Goal: Task Accomplishment & Management: Complete application form

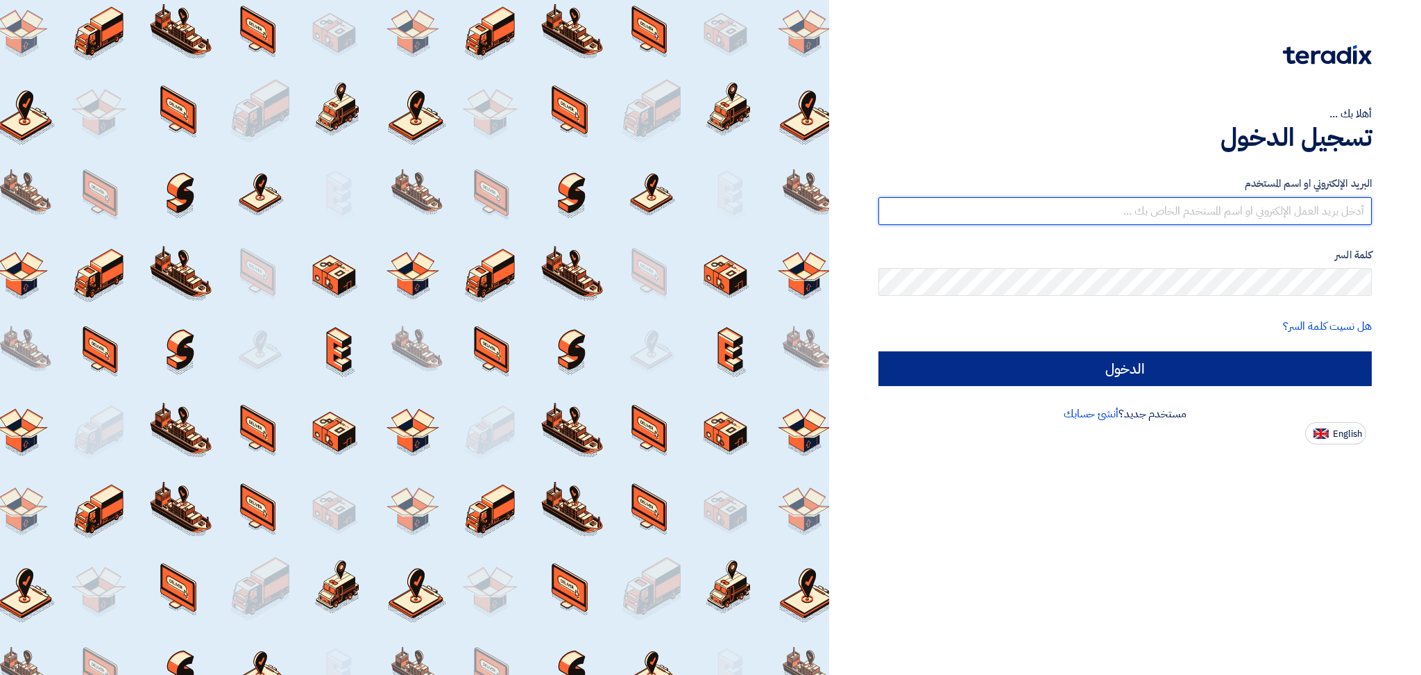
type input "[EMAIL_ADDRESS][DOMAIN_NAME]"
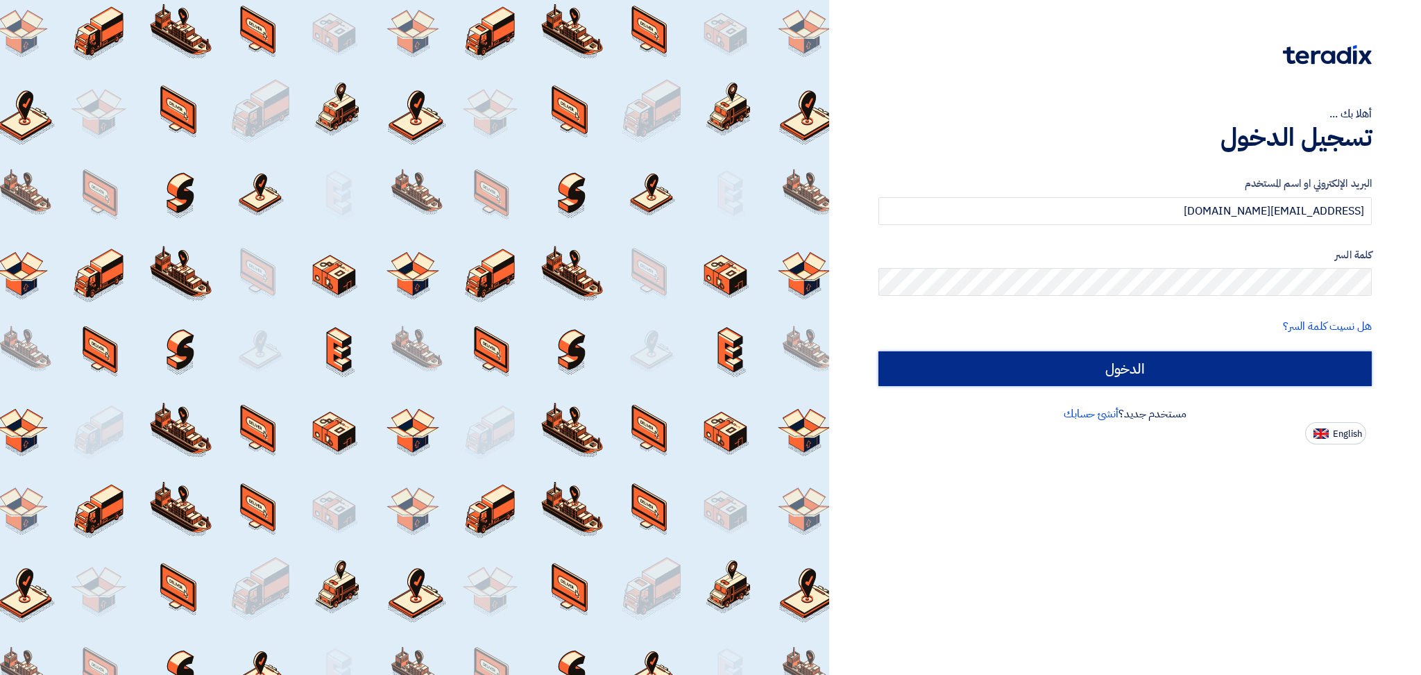
click at [1180, 372] on input "الدخول" at bounding box center [1125, 368] width 493 height 35
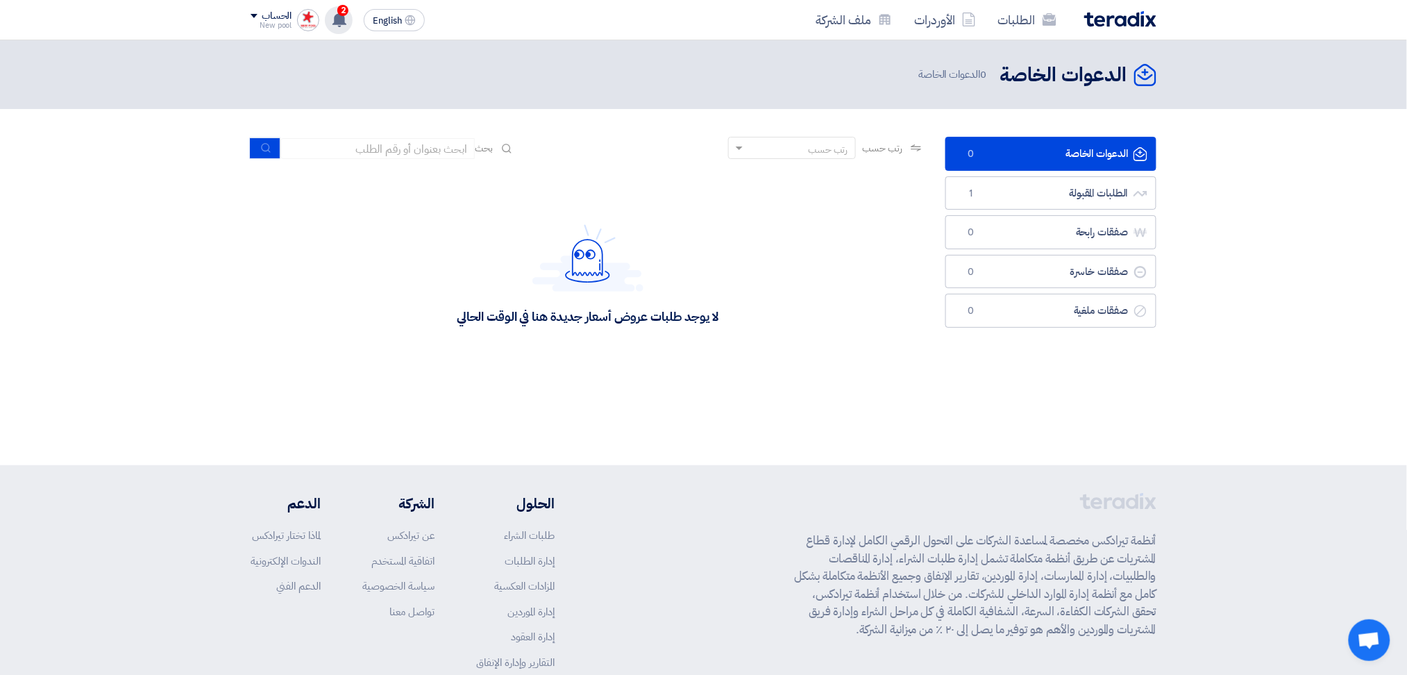
click at [332, 14] on icon at bounding box center [339, 19] width 15 height 15
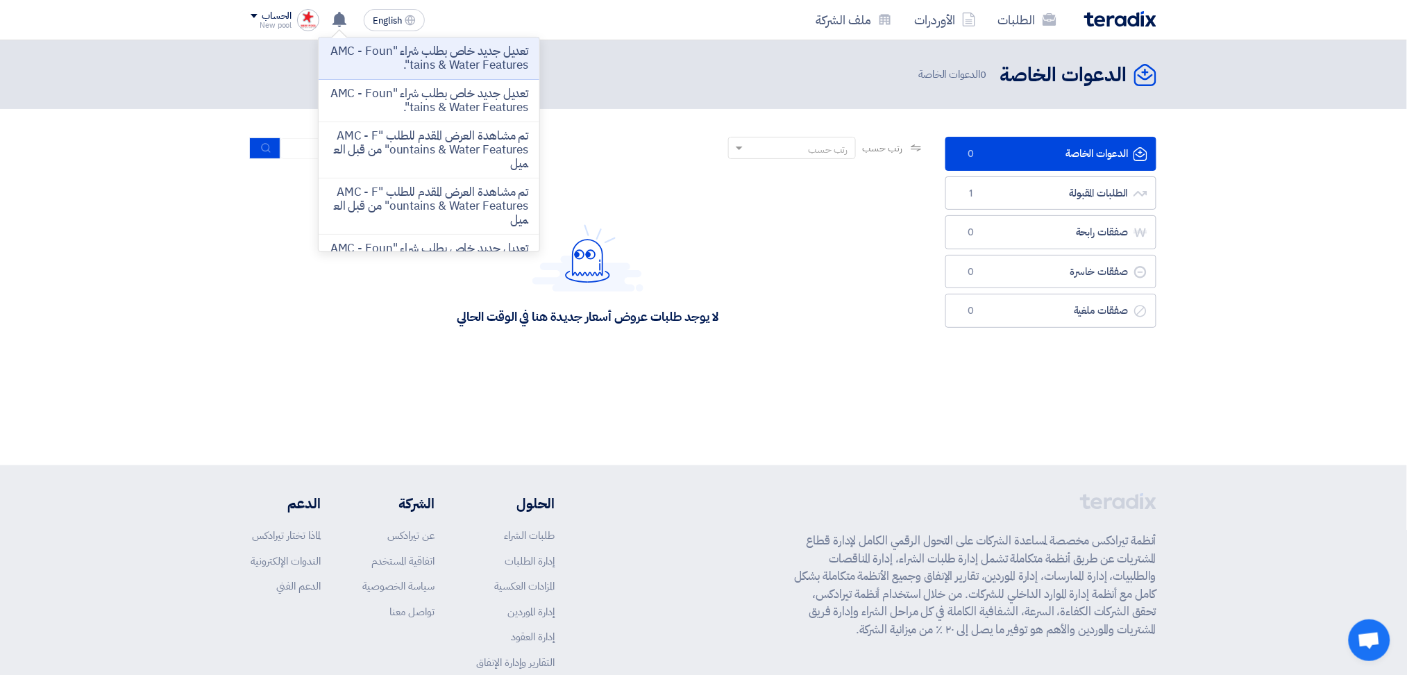
click at [647, 87] on div "الدعوات الخاصة الدعوات الخاصة 0 الدعوات الخاصة" at bounding box center [704, 74] width 906 height 27
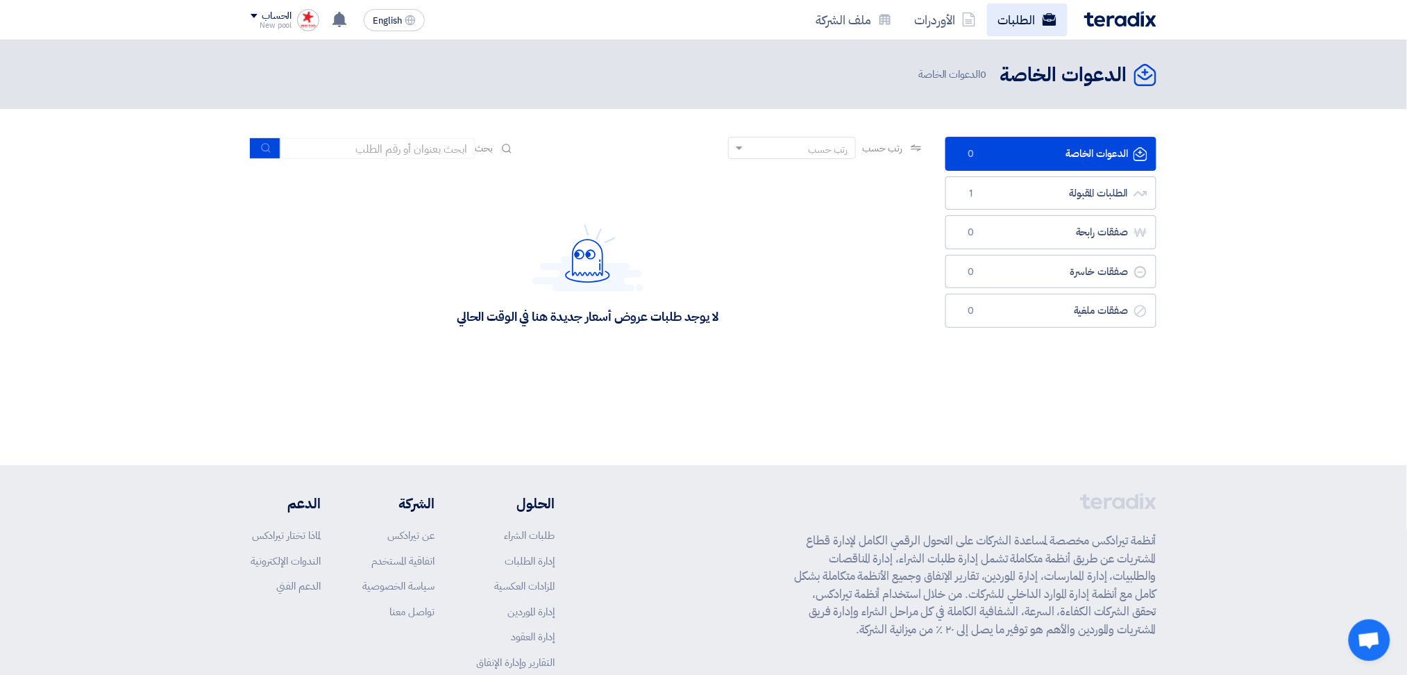
click at [1020, 25] on link "الطلبات" at bounding box center [1027, 19] width 81 height 33
click at [1033, 24] on link "الطلبات" at bounding box center [1027, 19] width 81 height 33
click at [1026, 17] on link "الطلبات" at bounding box center [1027, 19] width 81 height 33
click at [951, 22] on link "الأوردرات" at bounding box center [945, 19] width 84 height 33
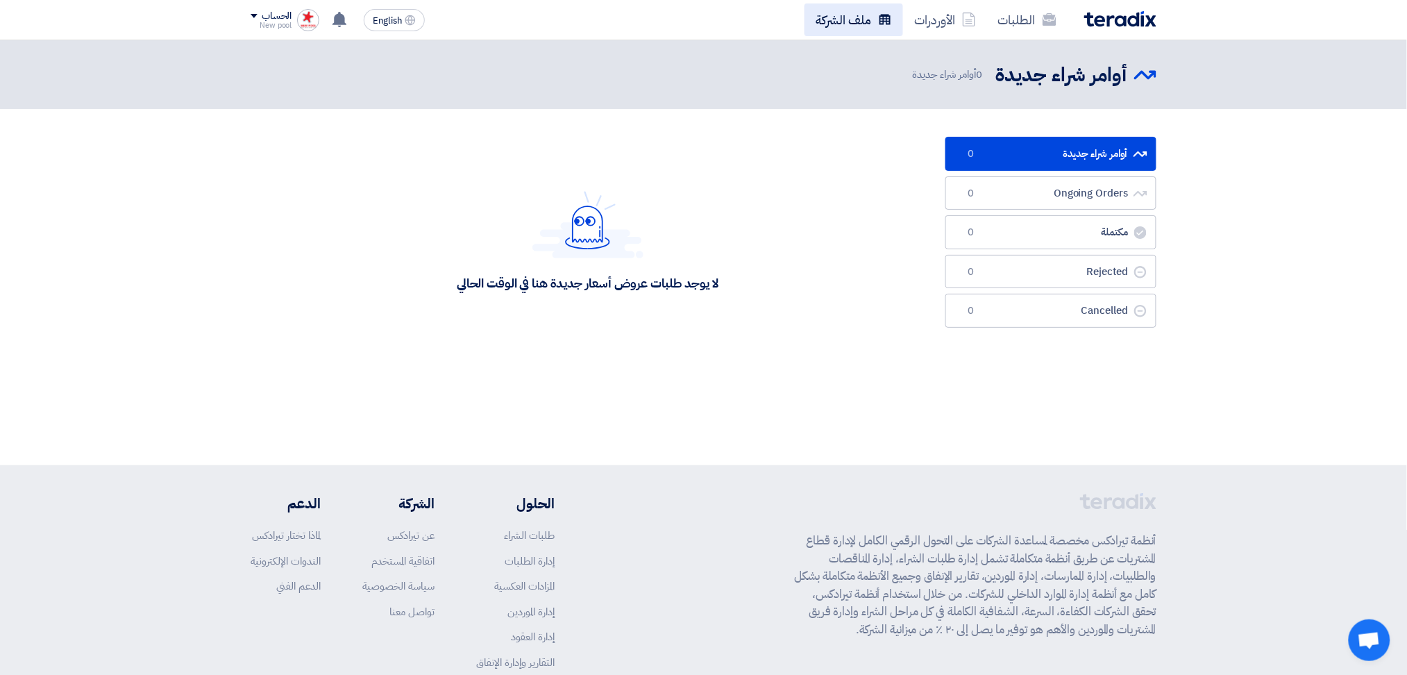
click at [861, 16] on link "ملف الشركة" at bounding box center [853, 19] width 99 height 33
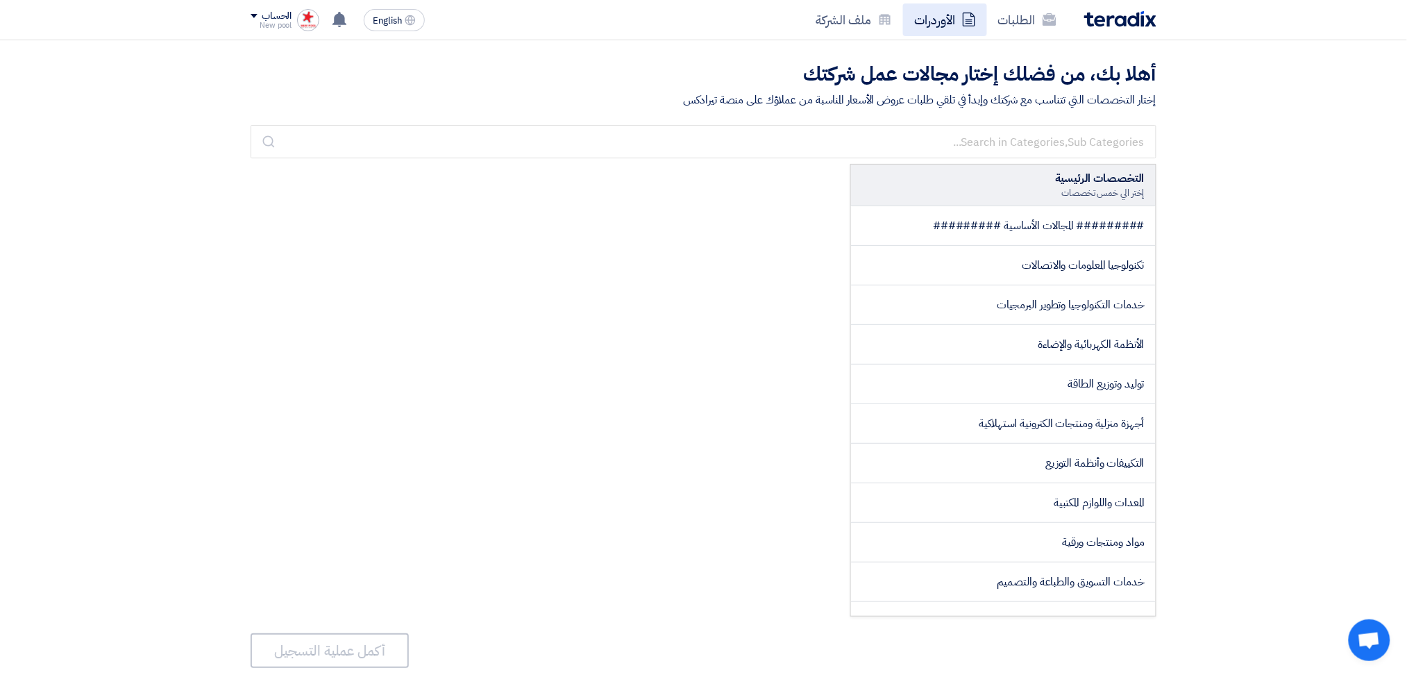
click at [942, 20] on link "الأوردرات" at bounding box center [945, 19] width 84 height 33
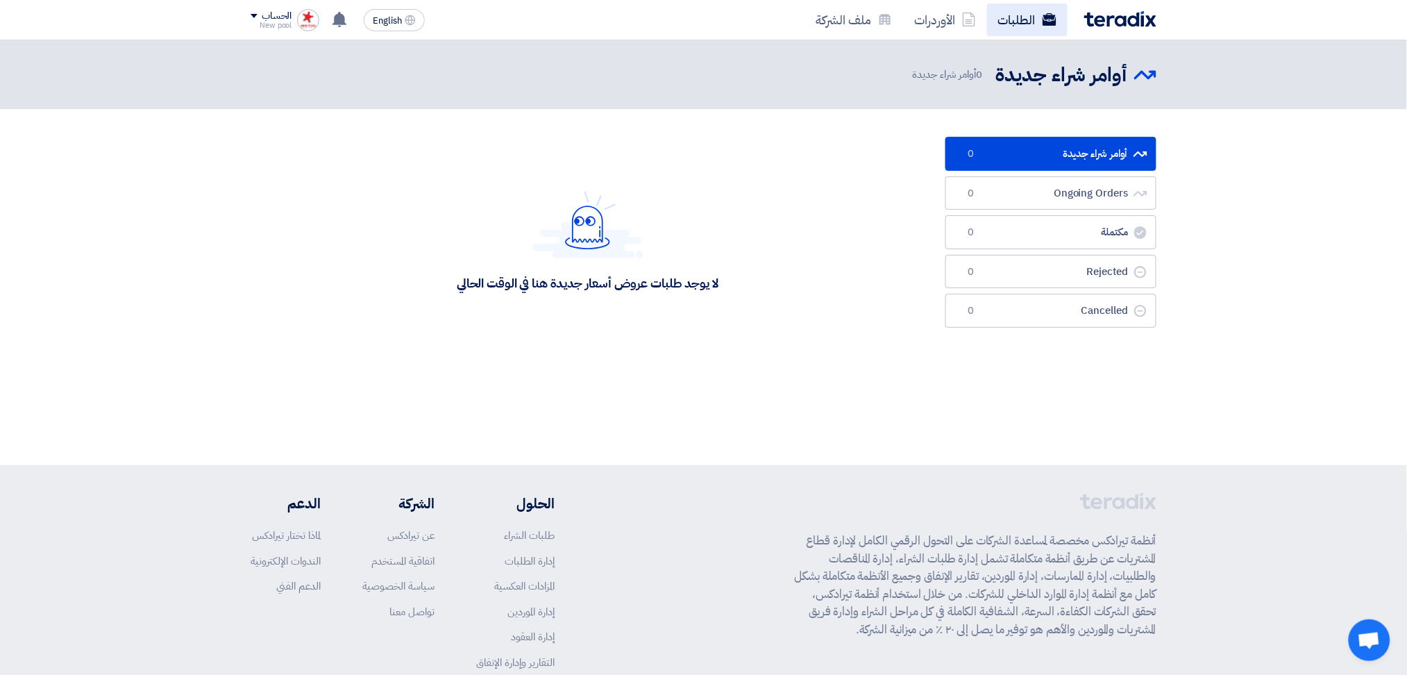
click at [1024, 17] on link "الطلبات" at bounding box center [1027, 19] width 81 height 33
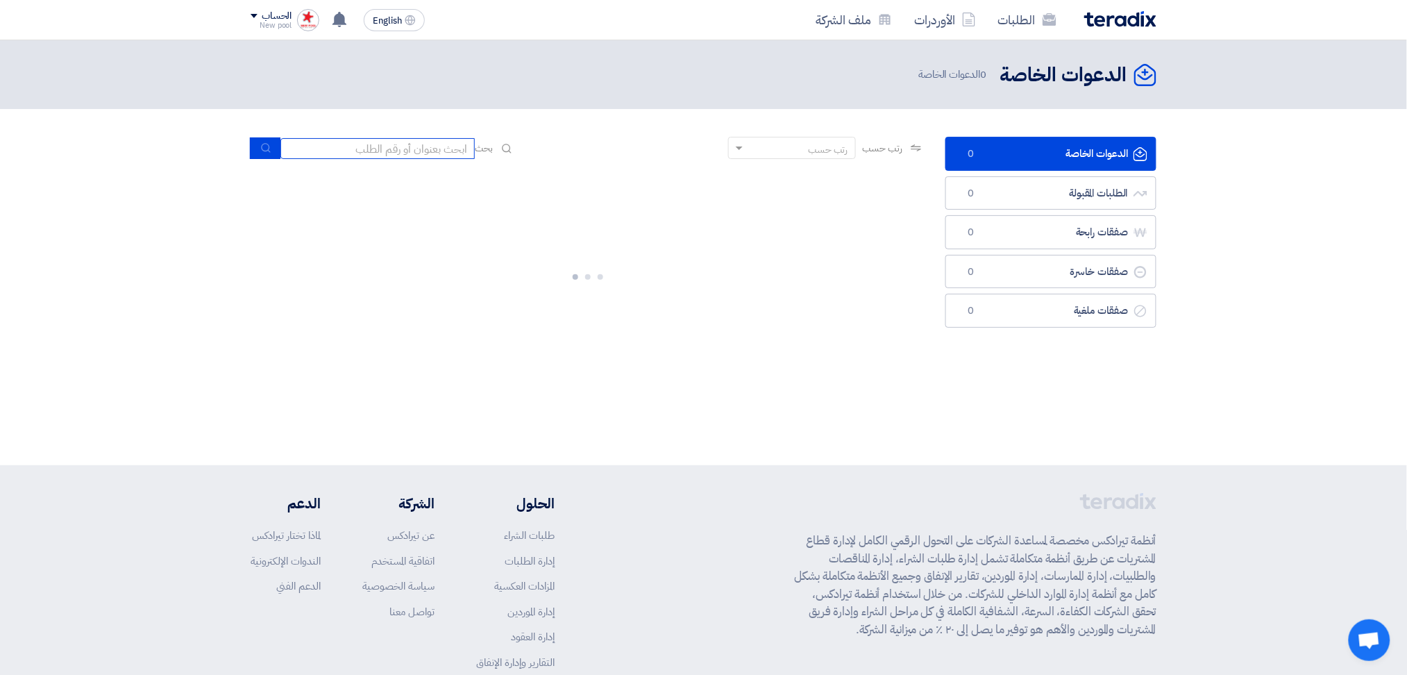
click at [472, 142] on input at bounding box center [377, 148] width 194 height 21
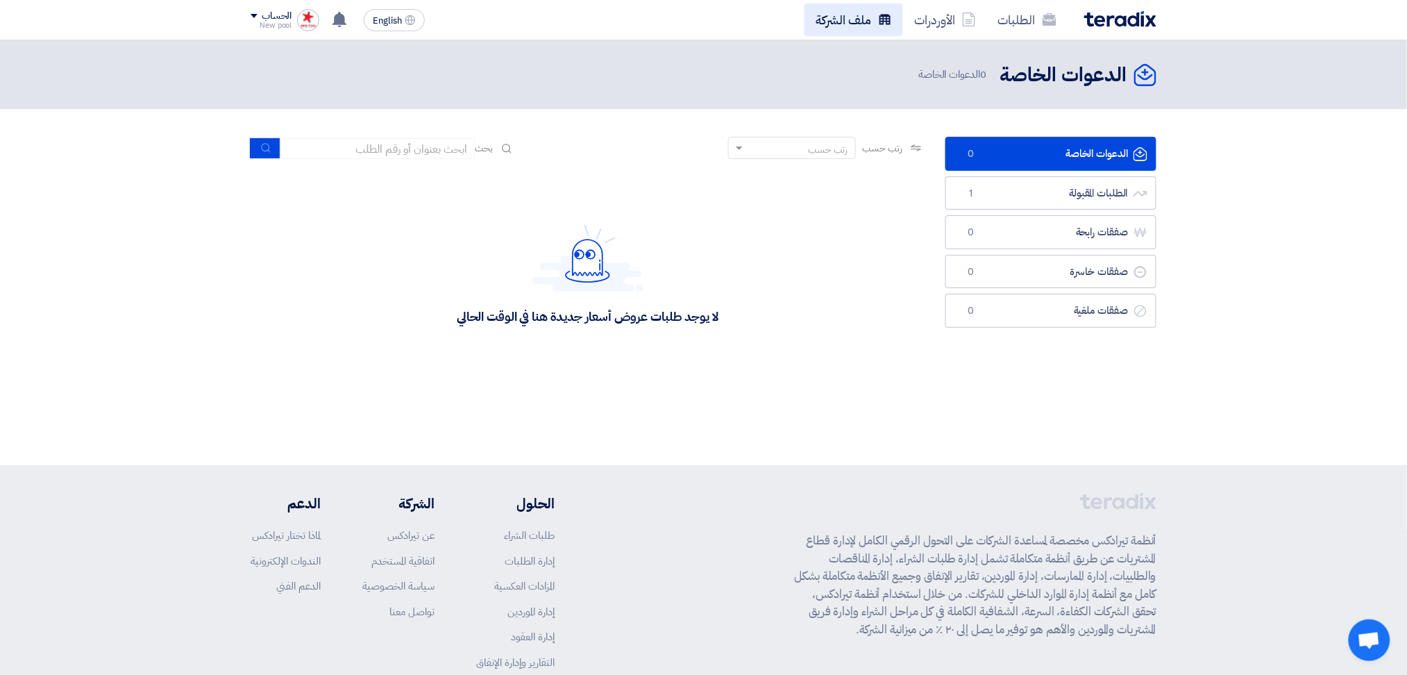
click at [849, 26] on link "ملف الشركة" at bounding box center [853, 19] width 99 height 33
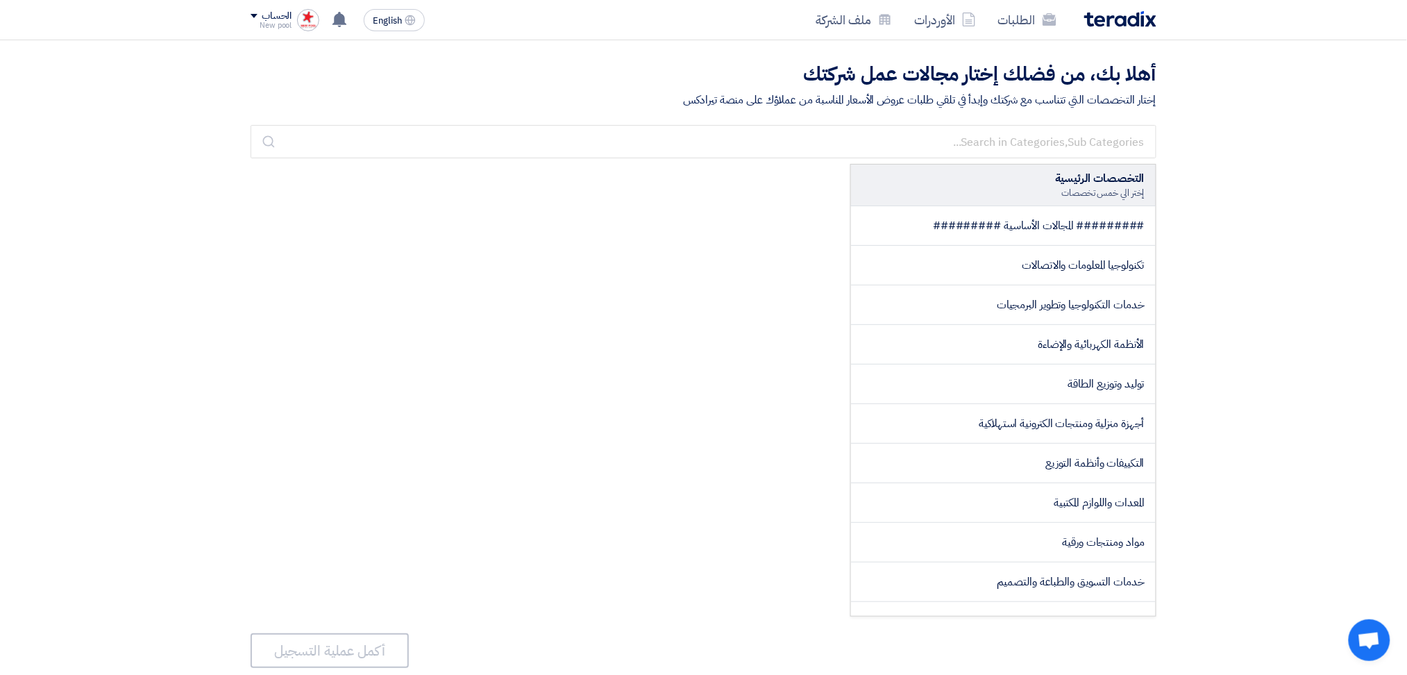
click at [295, 20] on div "الحساب New pool الطلبات الأوردرات ملف الشركة الإعدادات خروج" at bounding box center [285, 20] width 69 height 22
click at [379, 56] on link "الطلبات" at bounding box center [323, 54] width 122 height 16
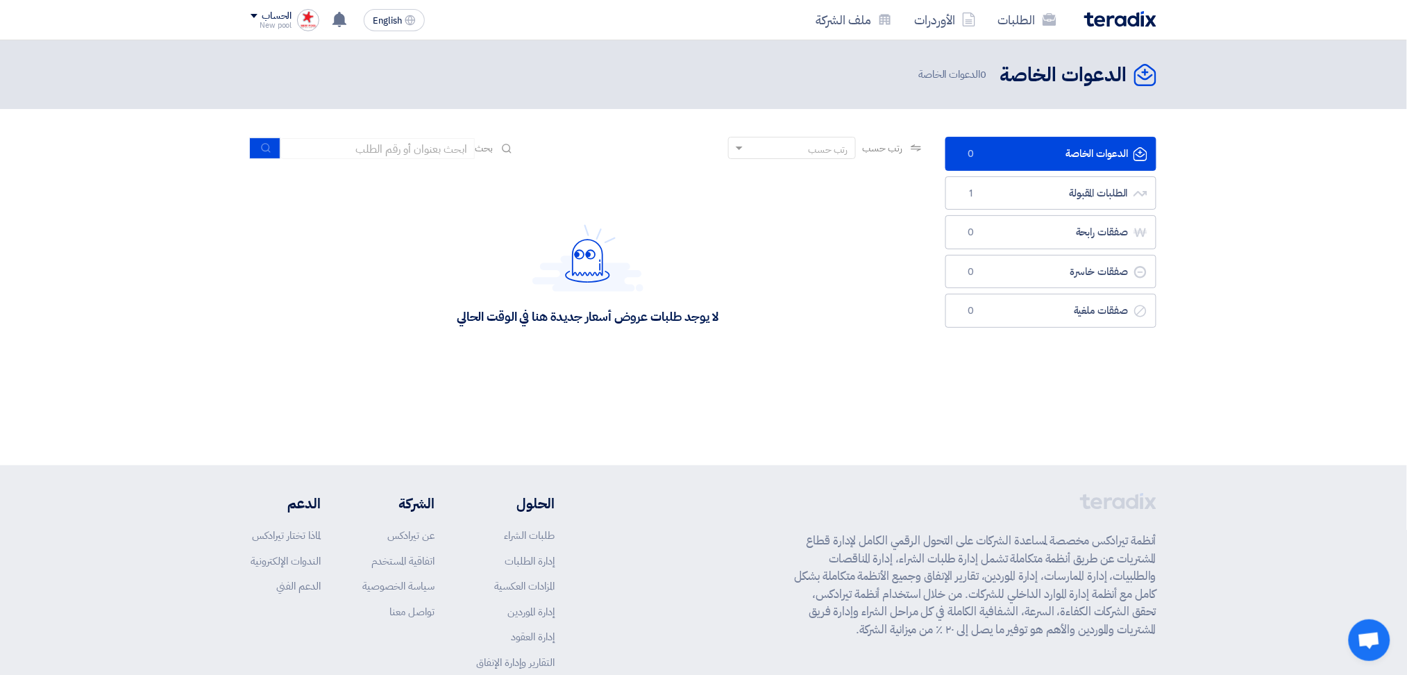
click at [318, 20] on img at bounding box center [308, 20] width 22 height 22
click at [460, 202] on div "لا يوجد طلبات عروض أسعار جديدة هنا في الوقت الحالي" at bounding box center [588, 274] width 674 height 208
click at [366, 149] on input at bounding box center [377, 148] width 194 height 21
click at [1034, 194] on link "الطلبات المقبولة الطلبات المقبولة 1" at bounding box center [1050, 193] width 211 height 34
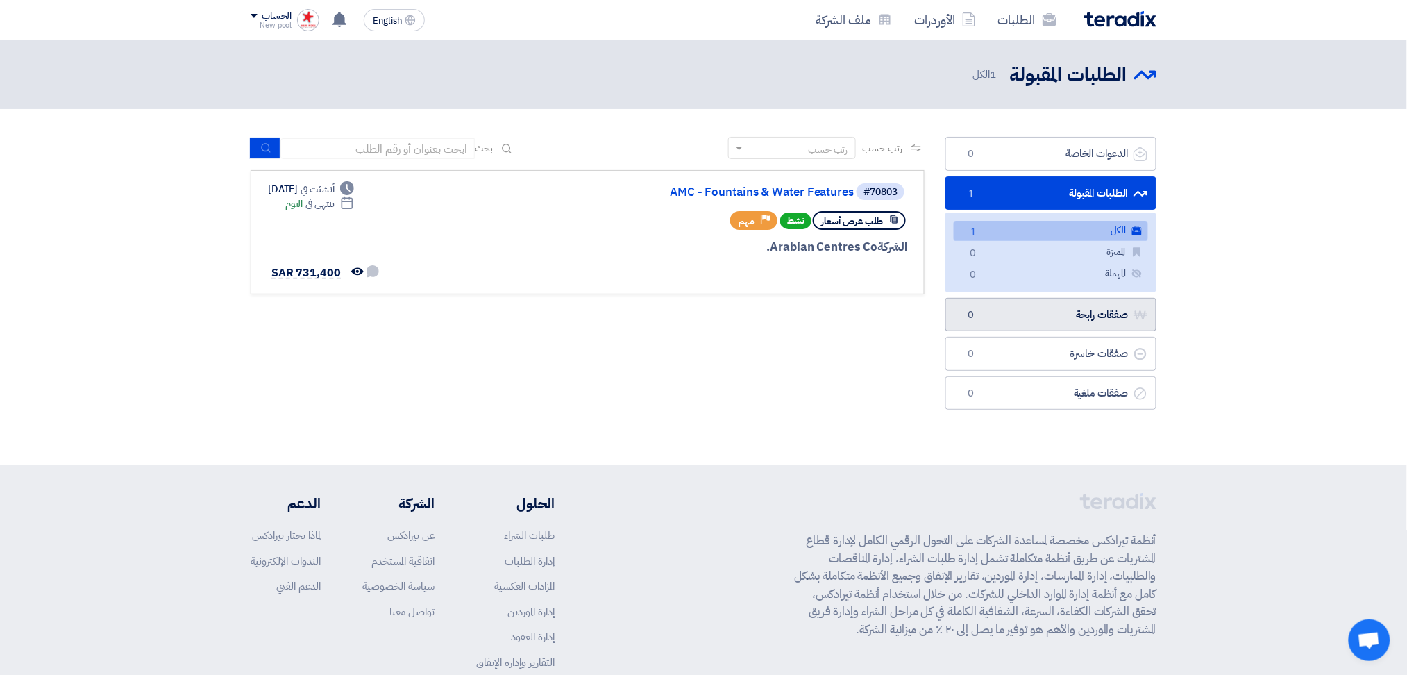
click at [1087, 323] on link "صفقات رابحة صفقات رابحة 0" at bounding box center [1050, 315] width 211 height 34
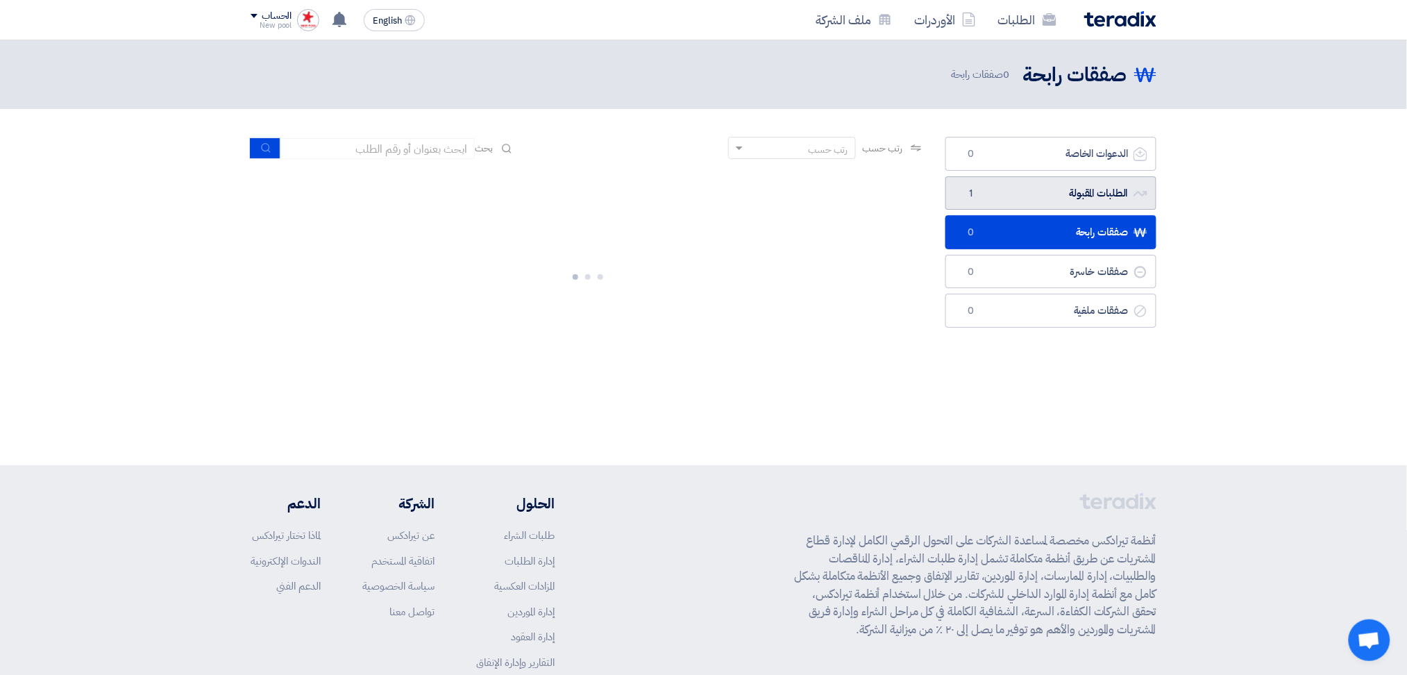
click at [1091, 190] on link "الطلبات المقبولة الطلبات المقبولة 1" at bounding box center [1050, 193] width 211 height 34
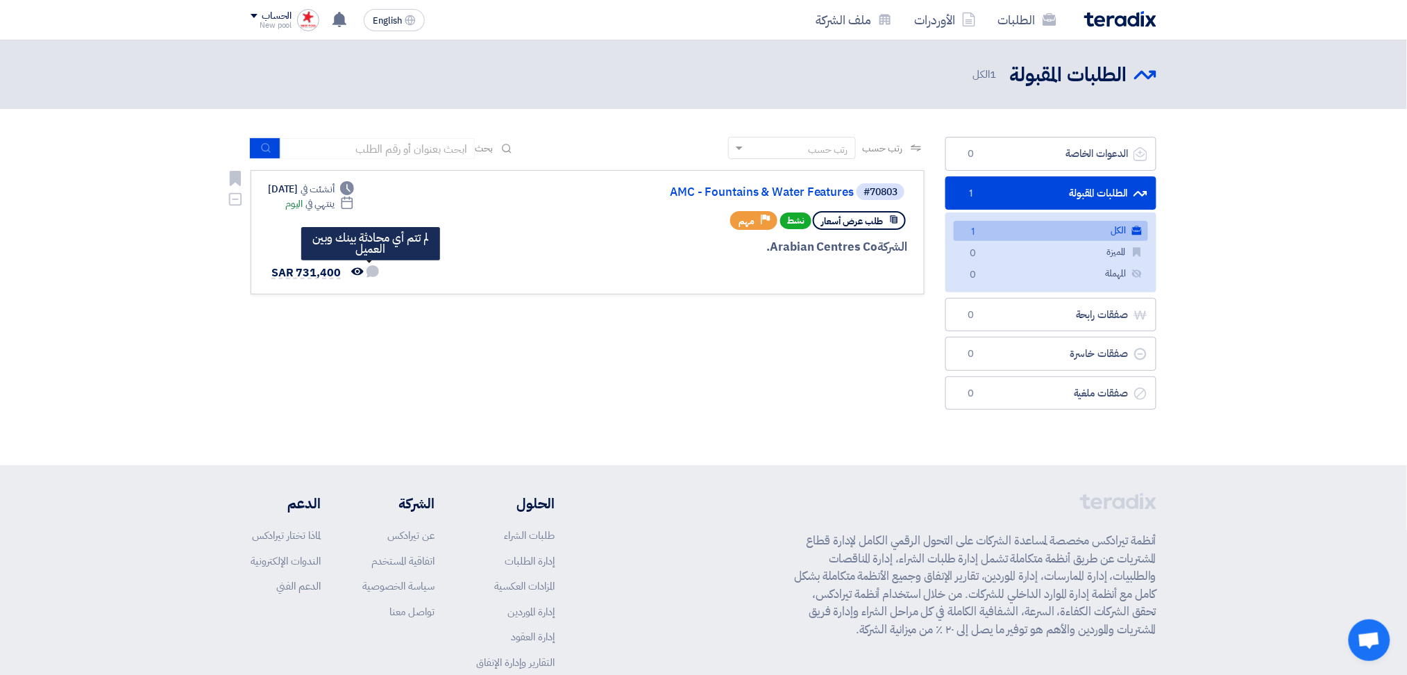
click at [373, 269] on use at bounding box center [372, 271] width 12 height 12
click at [357, 270] on icon "تمت مشاهدة العرض من قبل العميل" at bounding box center [357, 271] width 12 height 12
click at [357, 269] on icon "تمت مشاهدة العرض من قبل العميل" at bounding box center [357, 271] width 12 height 12
click at [848, 246] on div "الشركة Arabian Centres Co." at bounding box center [740, 247] width 334 height 18
click at [833, 218] on span "طلب عرض أسعار" at bounding box center [852, 220] width 62 height 13
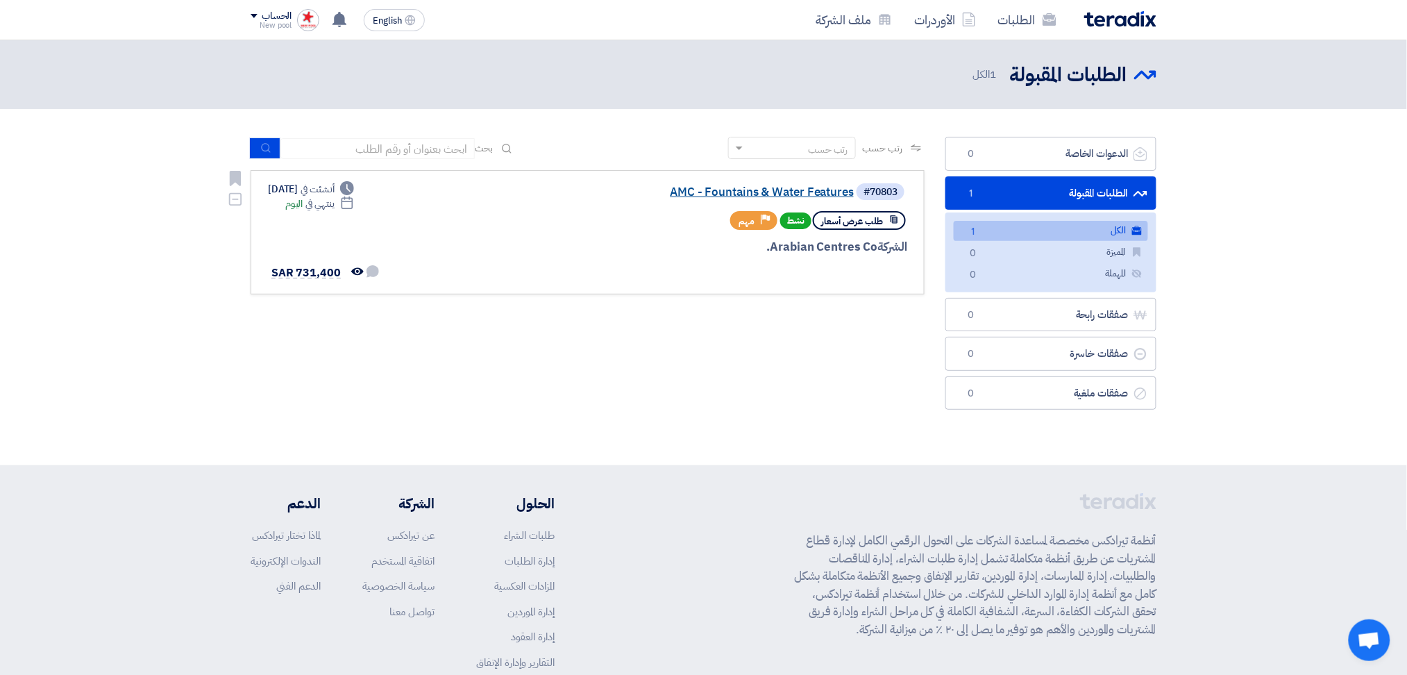
click at [789, 189] on link "AMC - Fountains & Water Features" at bounding box center [715, 192] width 278 height 12
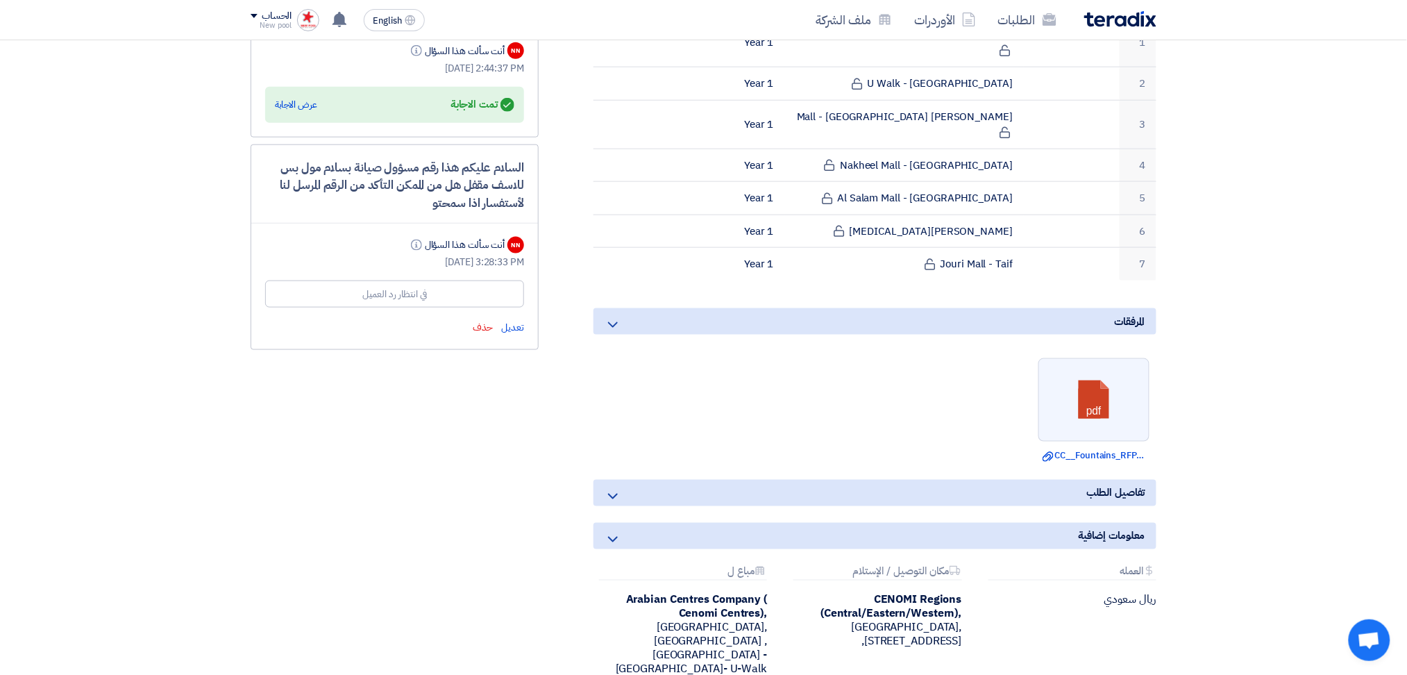
scroll to position [740, 0]
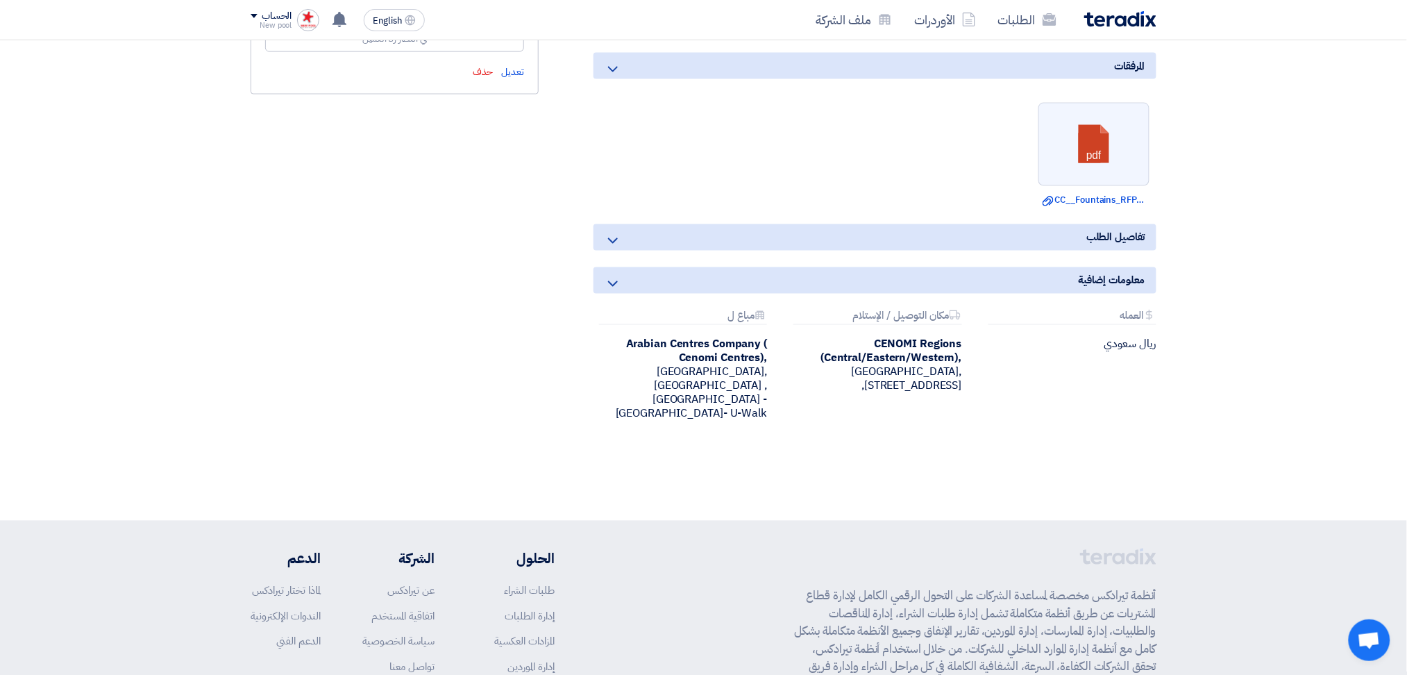
click at [1099, 273] on span "معلومات إضافية" at bounding box center [1111, 280] width 67 height 15
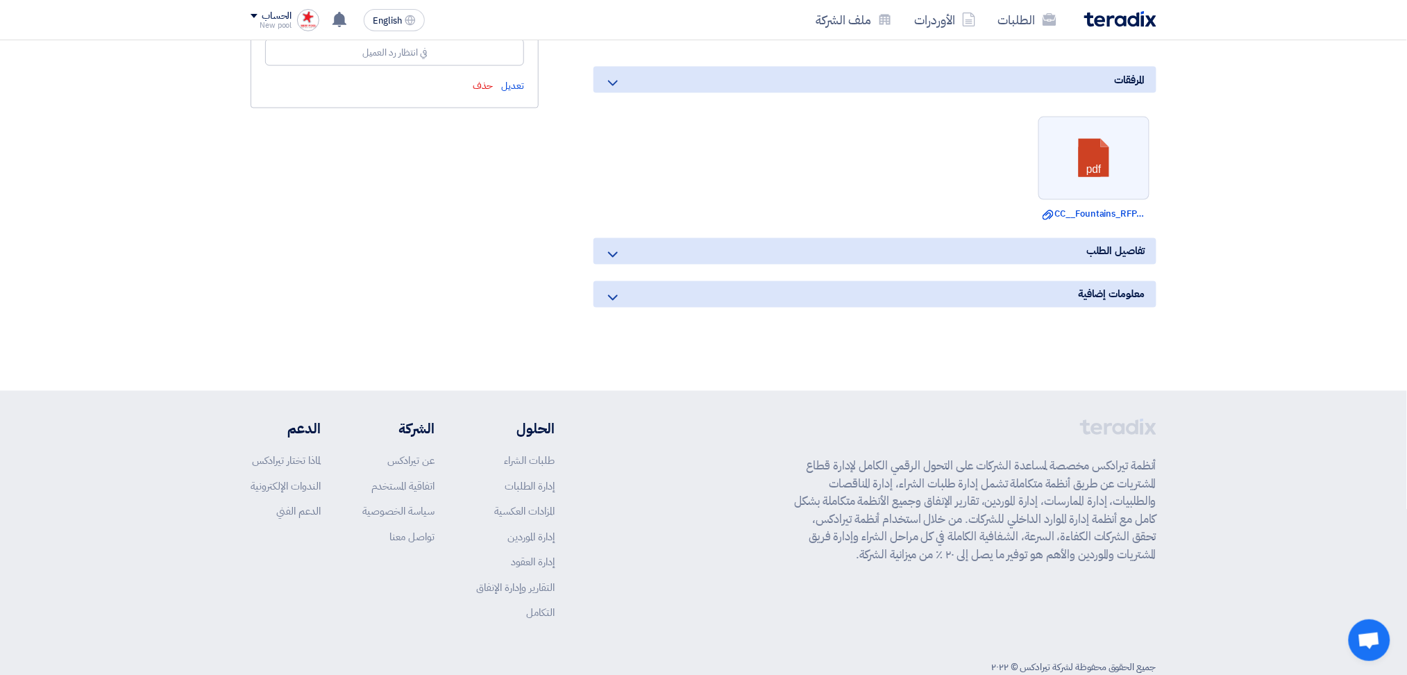
click at [673, 281] on div "معلومات إضافية" at bounding box center [874, 294] width 563 height 26
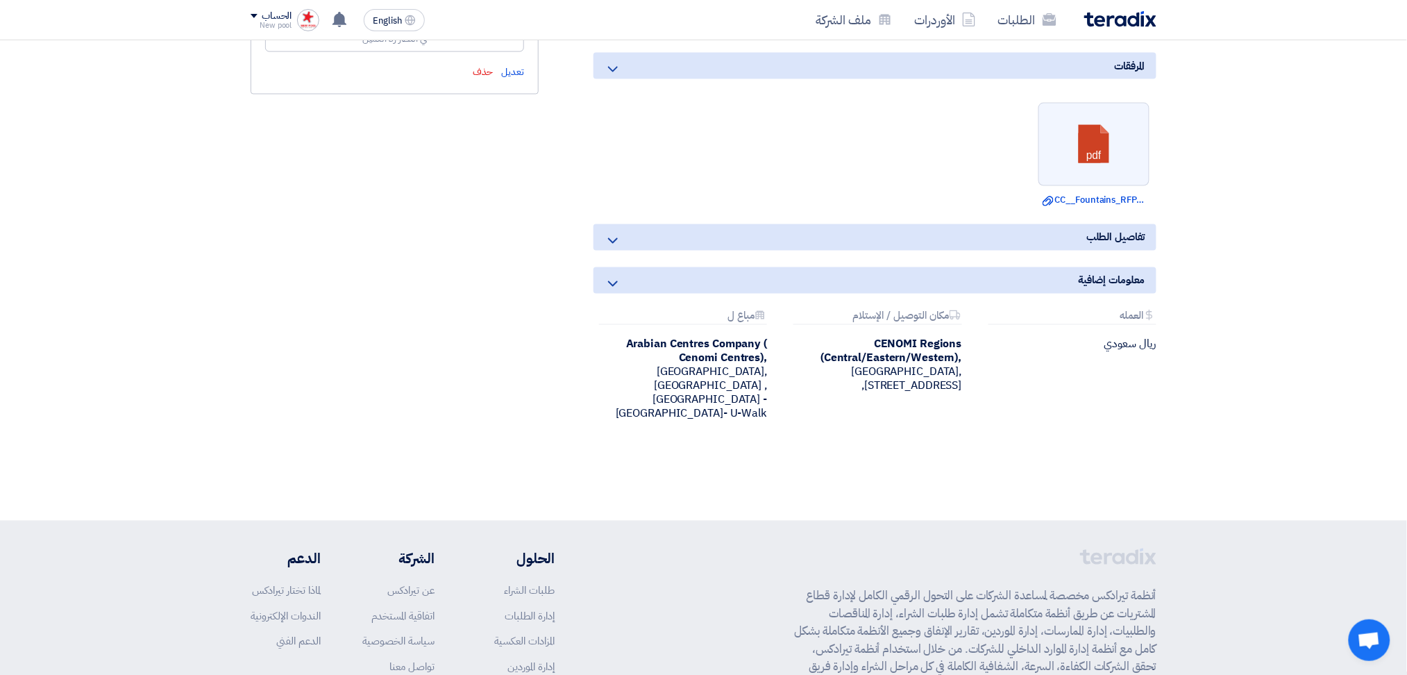
click at [1092, 273] on div "معلومات إضافية Attachments العمله ريال سعودي Attachments مكان التوصيل / الإستلا…" at bounding box center [874, 355] width 563 height 176
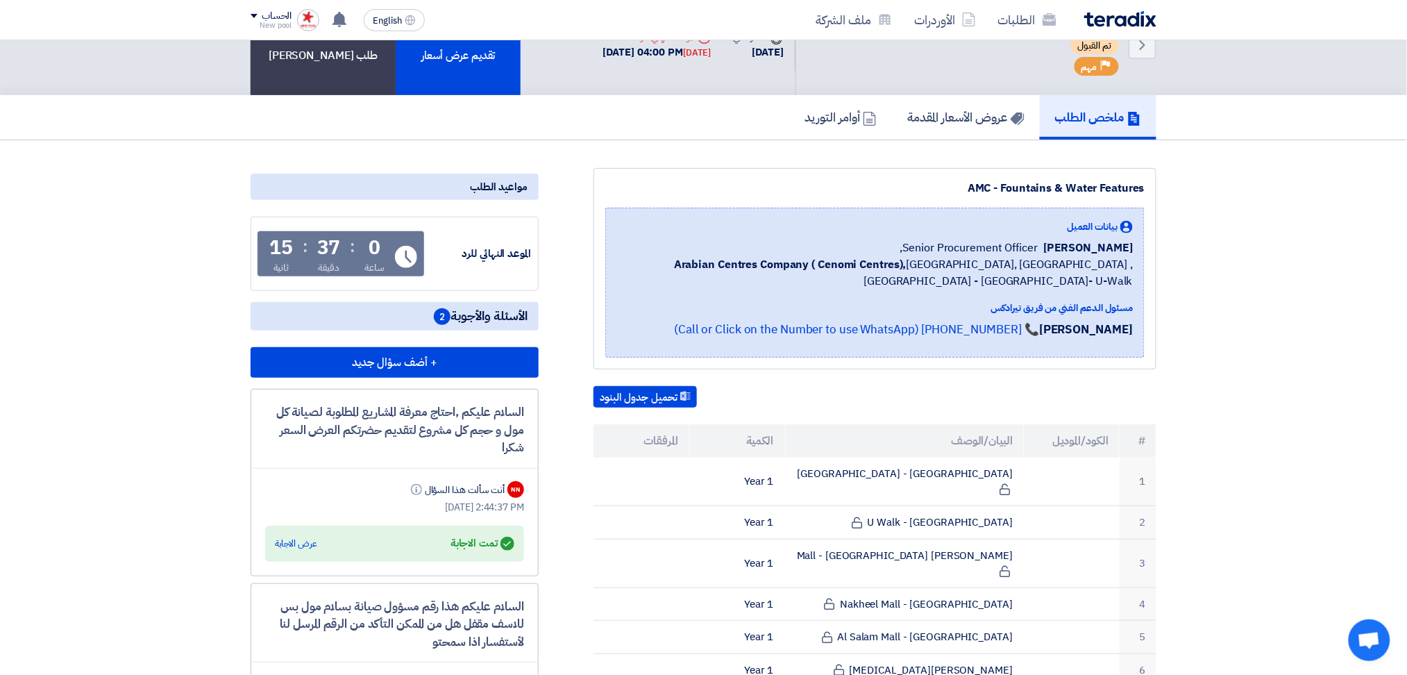
scroll to position [0, 0]
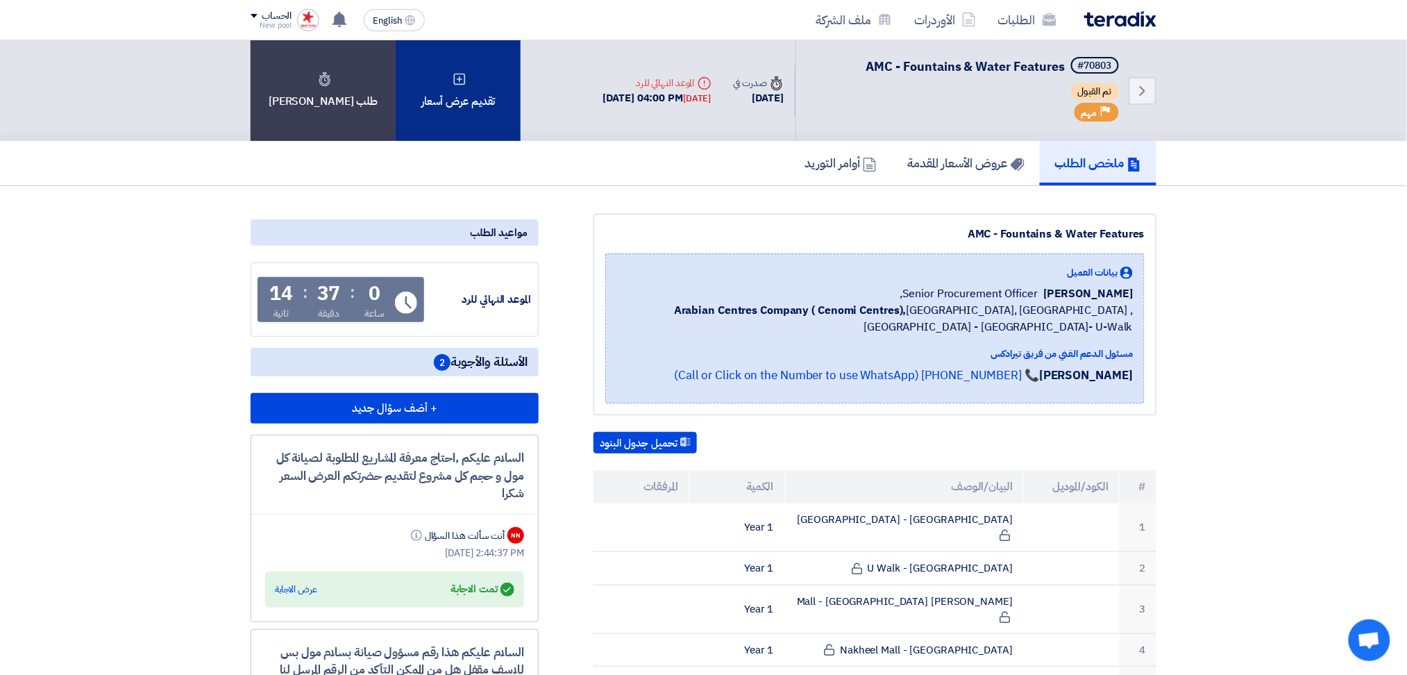
click at [411, 111] on div "تقديم عرض أسعار" at bounding box center [458, 90] width 125 height 101
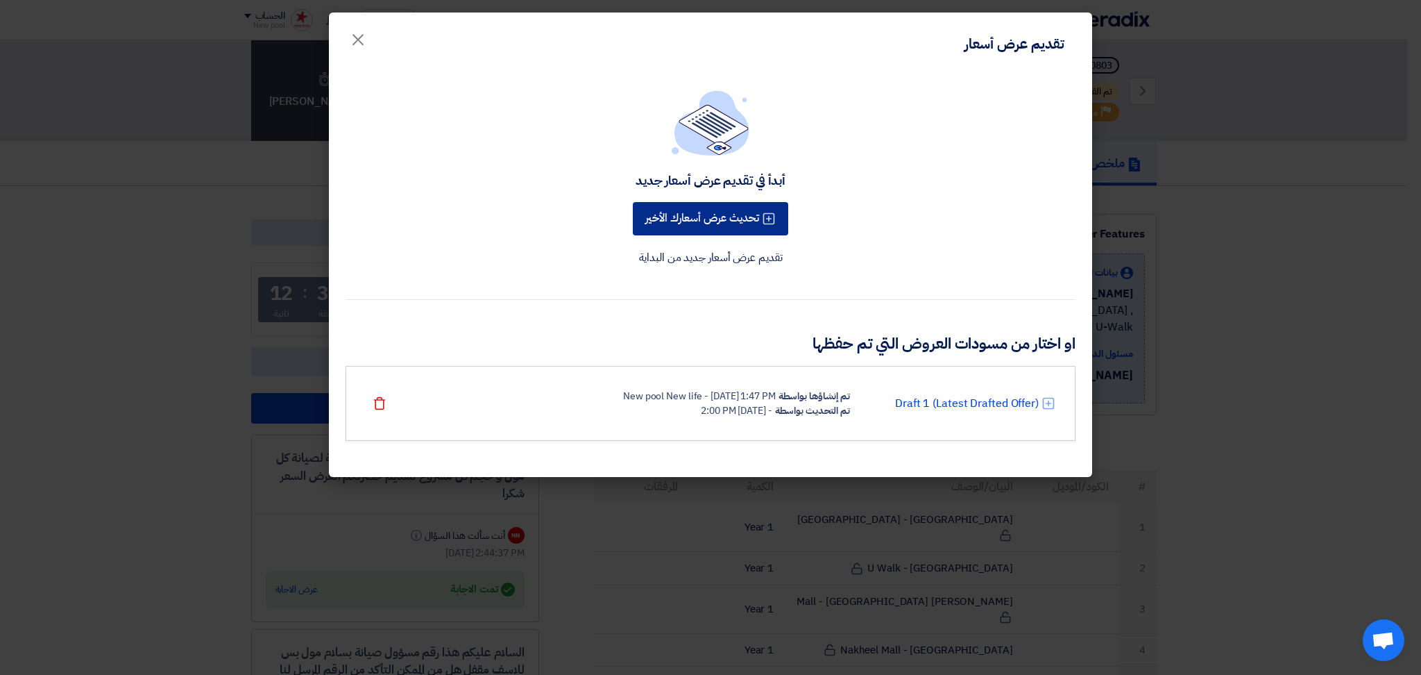
click at [736, 219] on button "تحديث عرض أسعارك الأخير" at bounding box center [710, 218] width 155 height 33
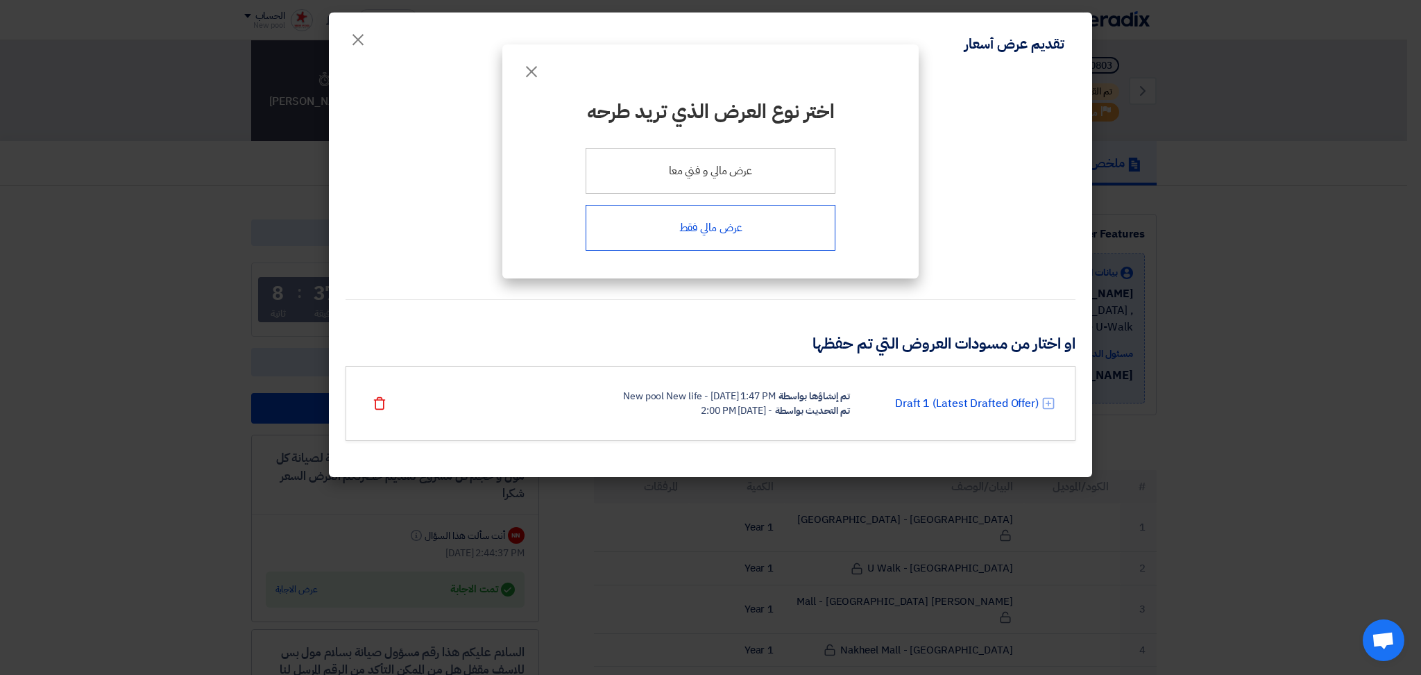
click at [720, 231] on div "عرض مالي فقط" at bounding box center [711, 228] width 250 height 46
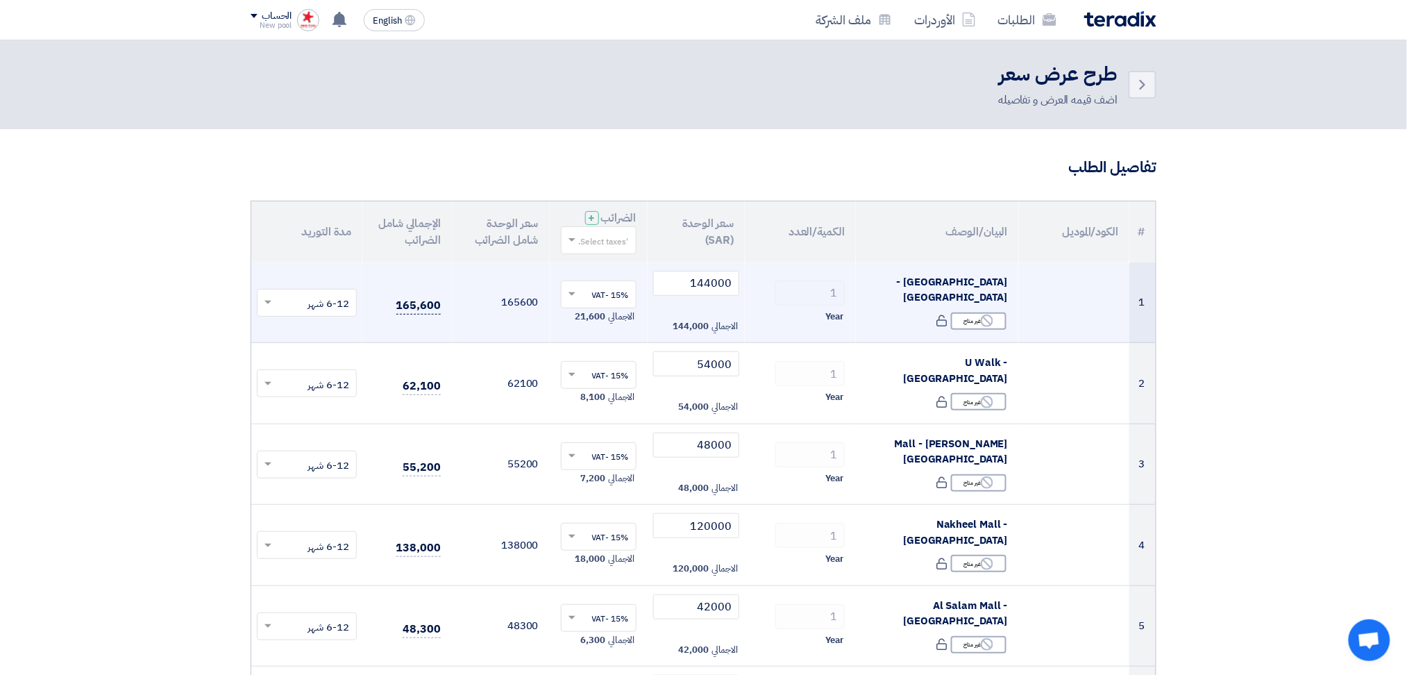
click at [423, 305] on span "165,600" at bounding box center [418, 305] width 44 height 17
click at [424, 304] on span "165,600" at bounding box center [418, 305] width 44 height 17
click at [481, 305] on td "165600" at bounding box center [501, 302] width 98 height 81
click at [705, 292] on input "144000" at bounding box center [696, 283] width 87 height 25
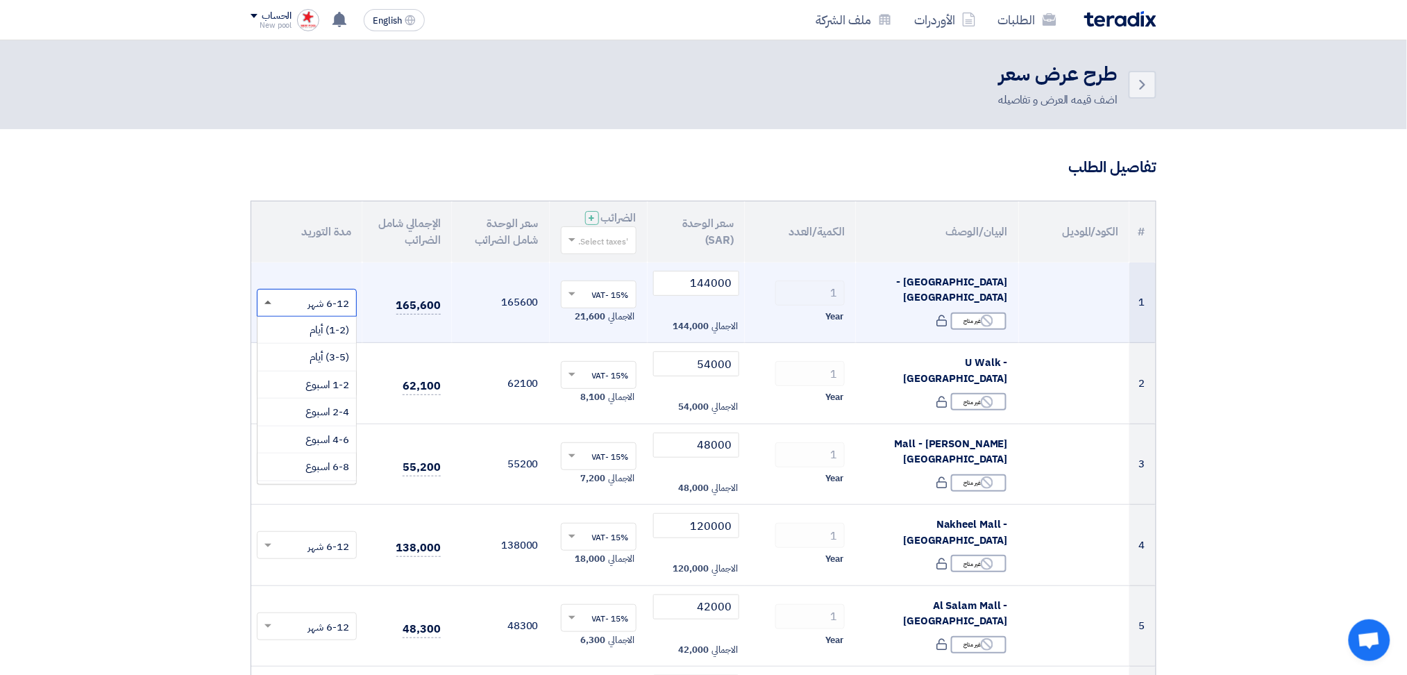
click at [264, 303] on span at bounding box center [267, 302] width 7 height 3
click at [267, 301] on span at bounding box center [267, 302] width 7 height 3
click at [269, 301] on span at bounding box center [267, 302] width 7 height 3
click at [269, 301] on span at bounding box center [267, 303] width 7 height 5
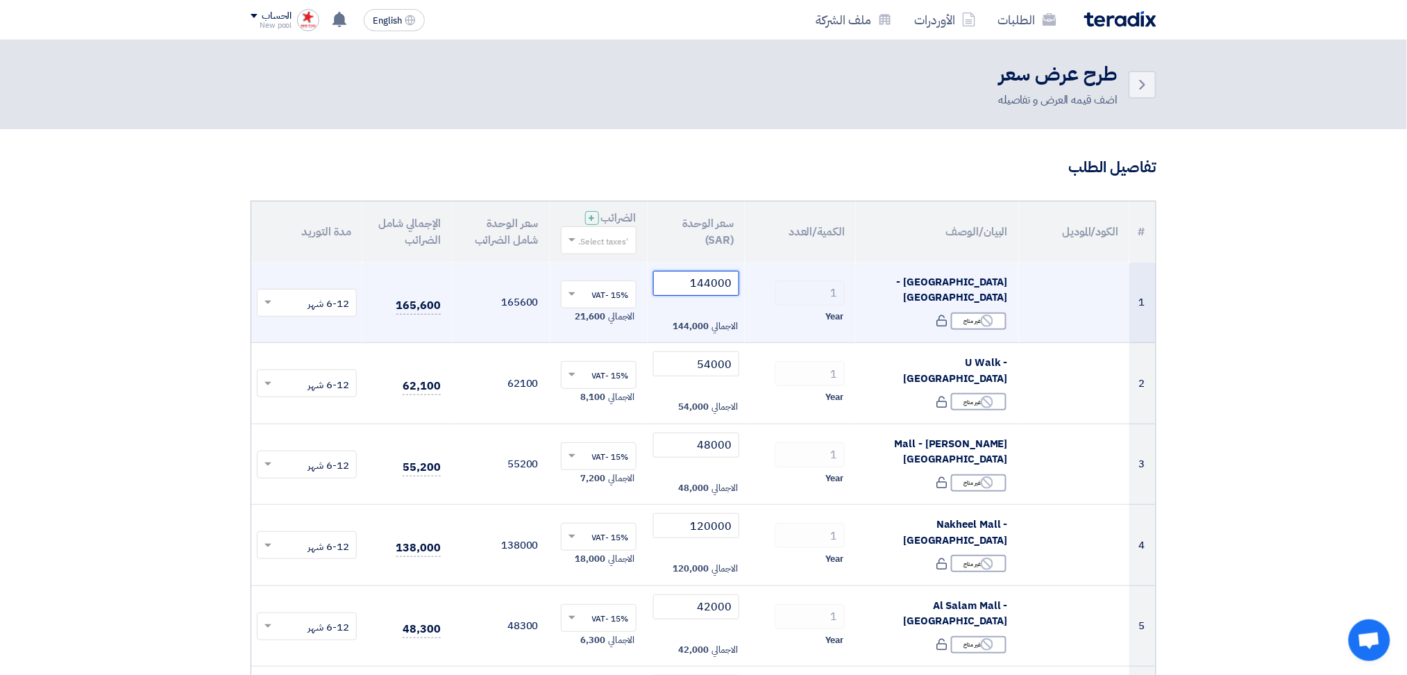
click at [723, 286] on input "144000" at bounding box center [696, 283] width 87 height 25
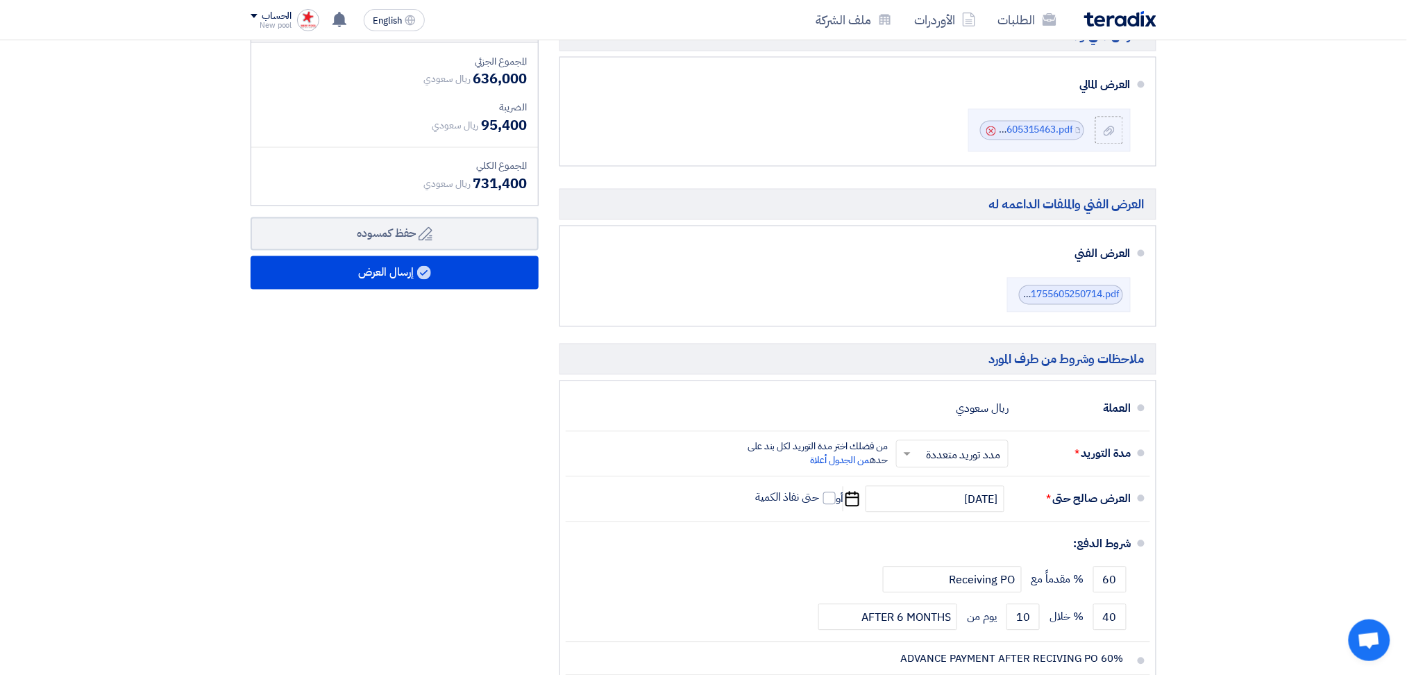
scroll to position [833, 0]
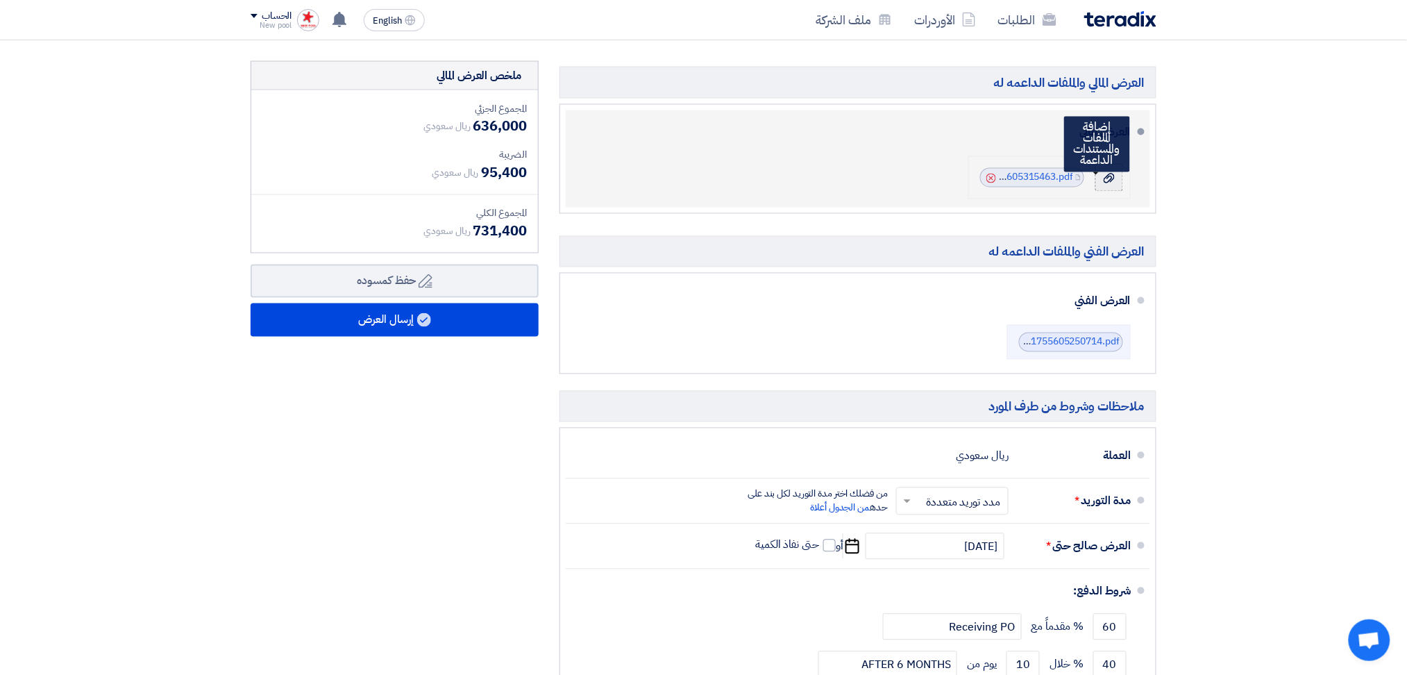
click at [1108, 180] on icon at bounding box center [1109, 178] width 11 height 11
click at [0, 0] on input "file" at bounding box center [0, 0] width 0 height 0
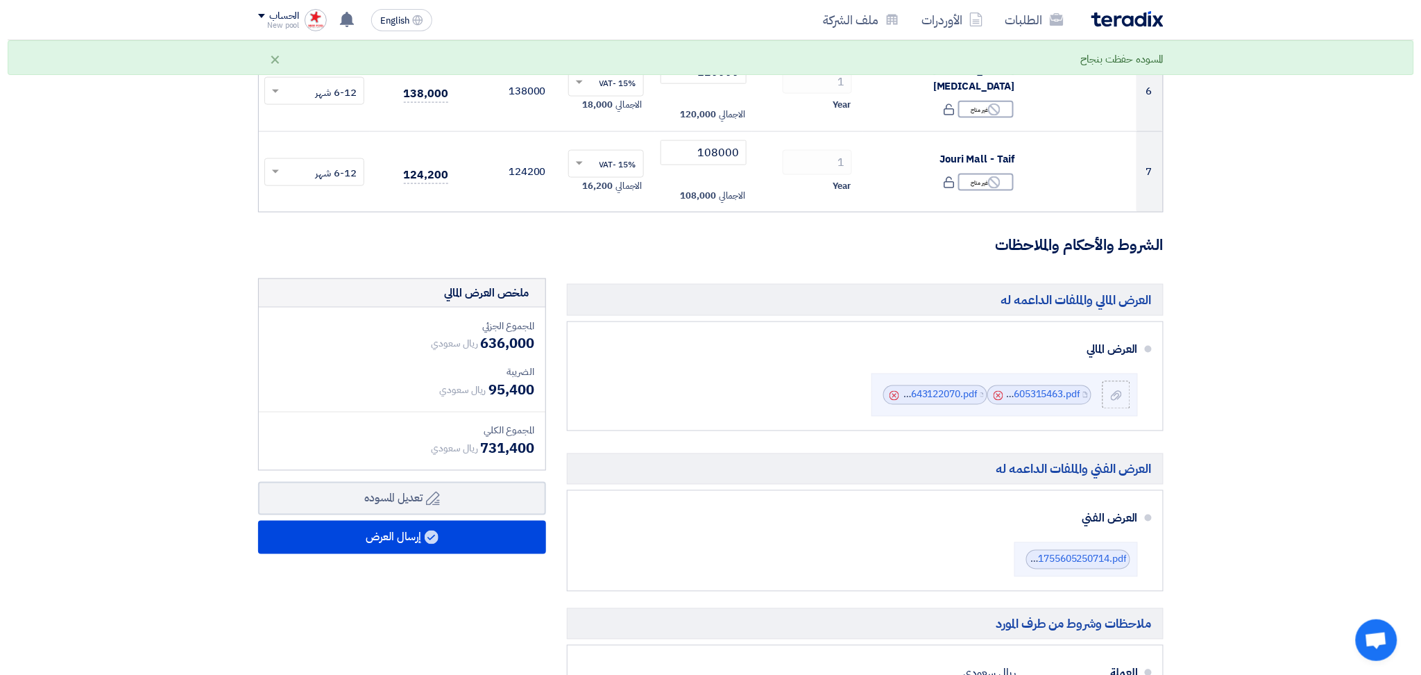
scroll to position [648, 0]
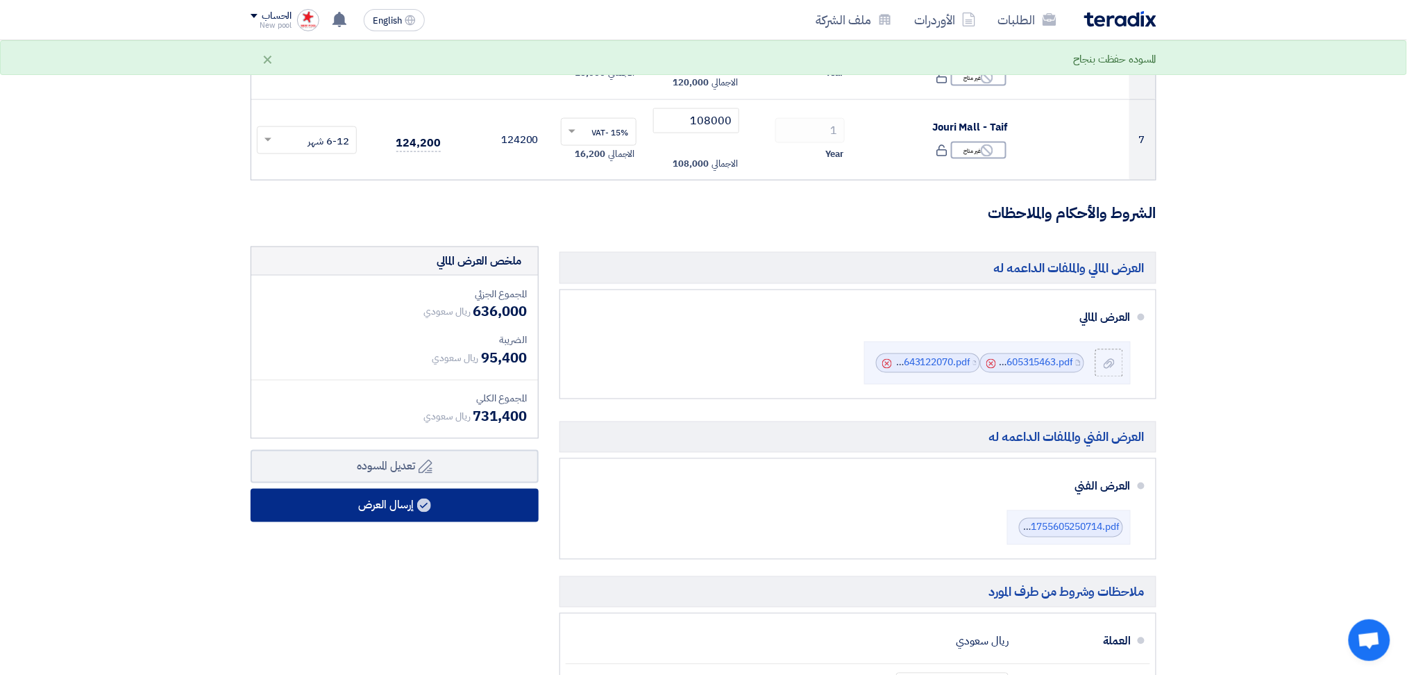
click at [468, 502] on button "إرسال العرض" at bounding box center [395, 505] width 288 height 33
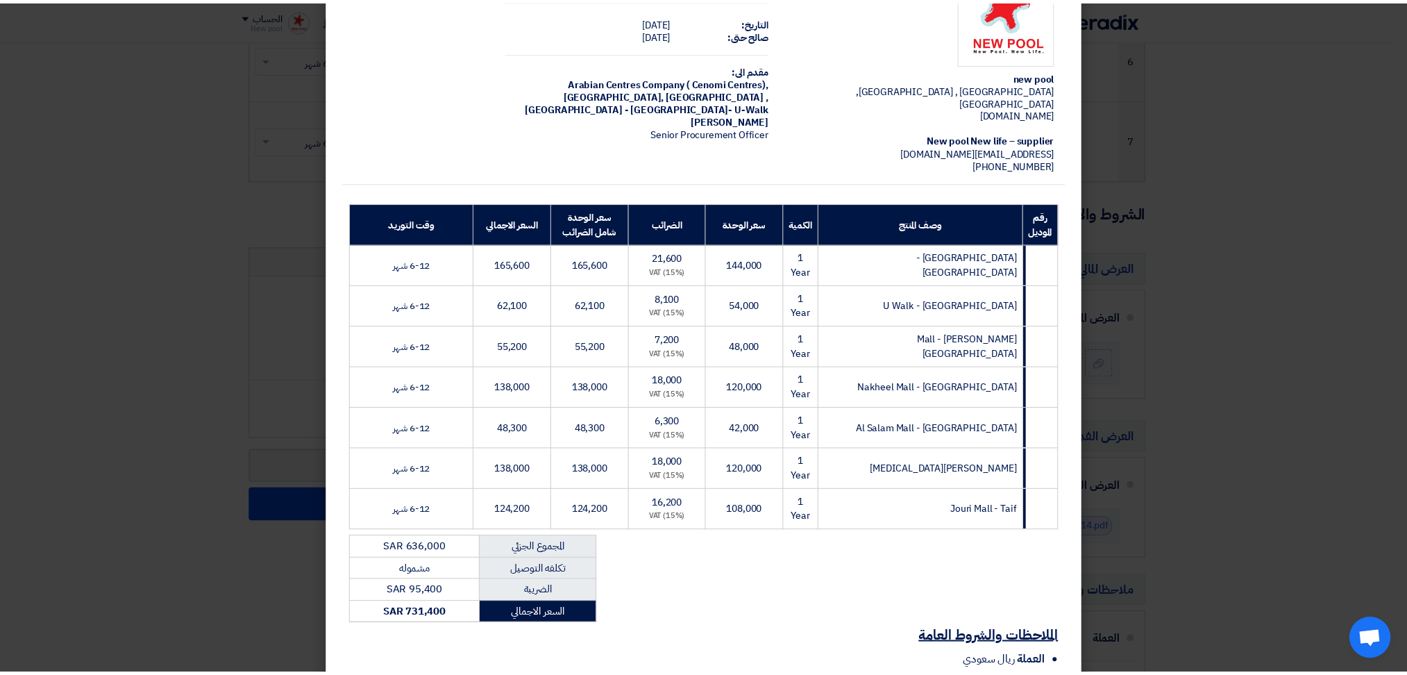
scroll to position [58, 0]
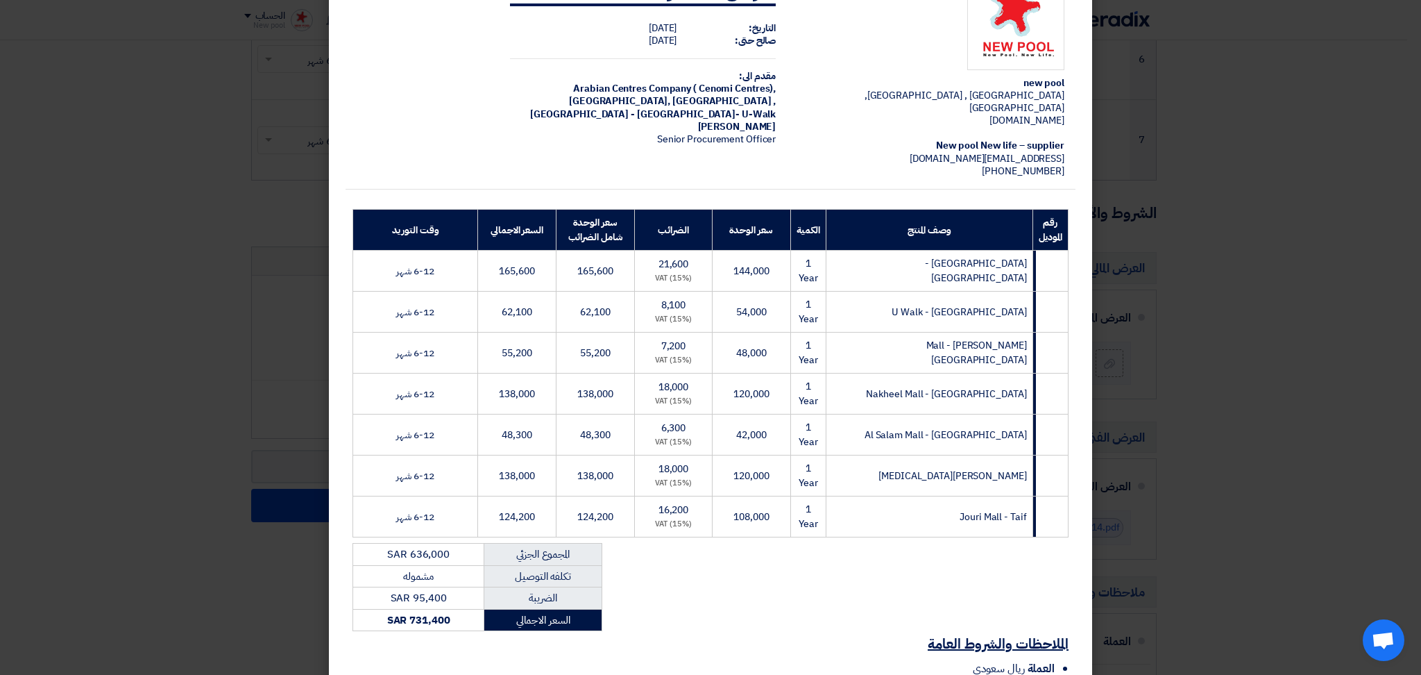
click at [1273, 187] on modal-container "new pool ALTAKHSUSSI STREET , Riyadh, Saudi Arabia newpool.com.sa New pool New …" at bounding box center [710, 337] width 1421 height 675
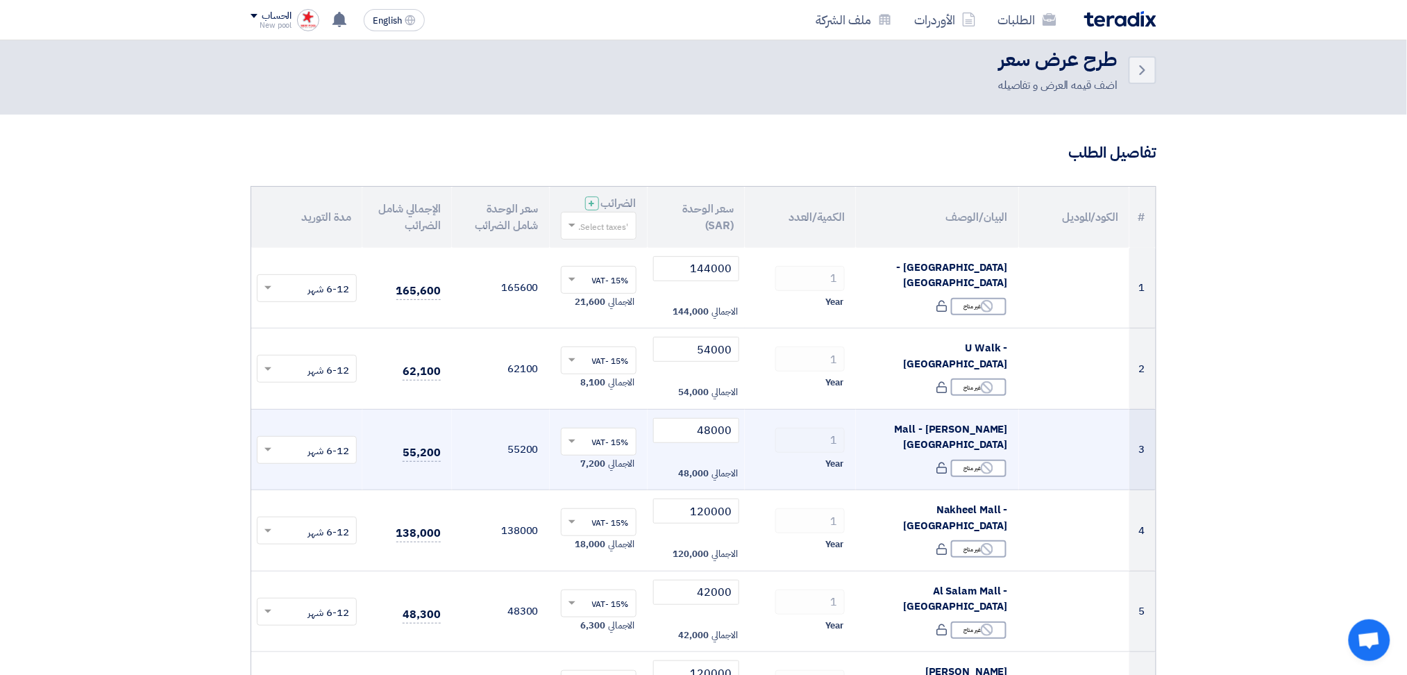
scroll to position [0, 0]
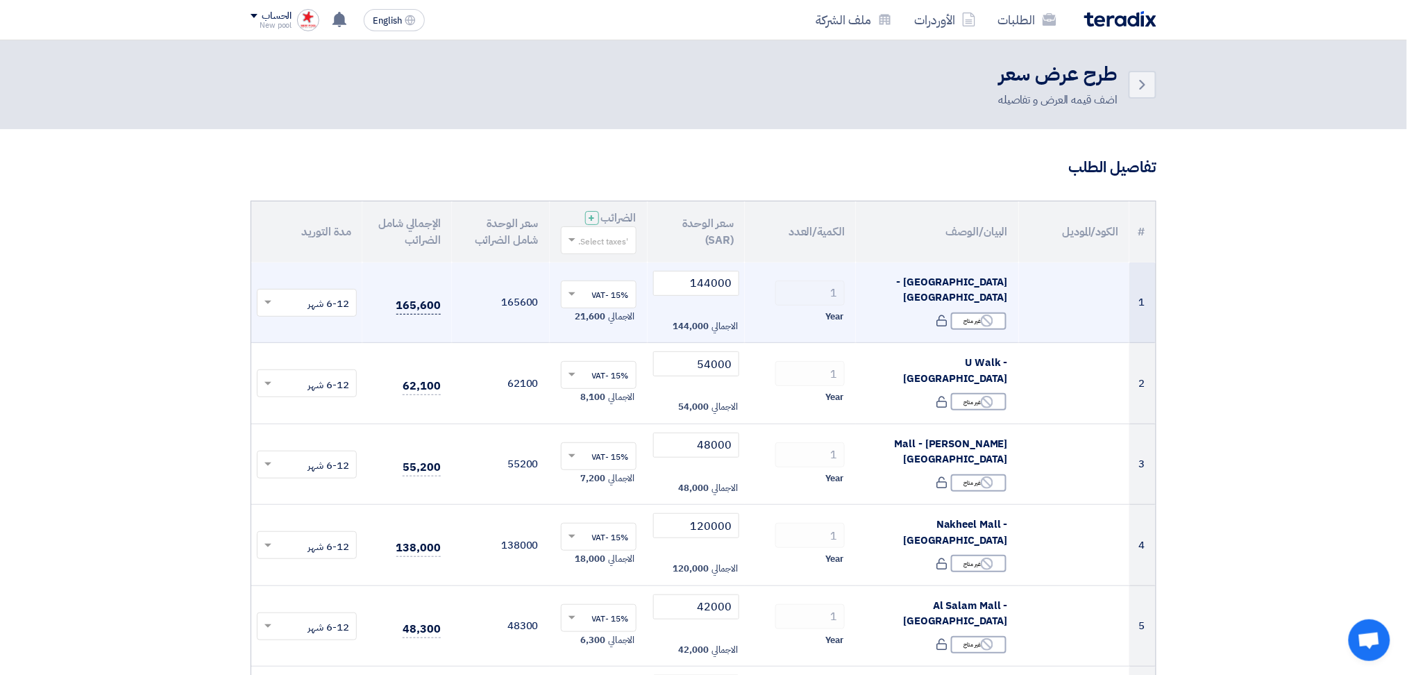
click at [426, 309] on span "165,600" at bounding box center [418, 305] width 44 height 17
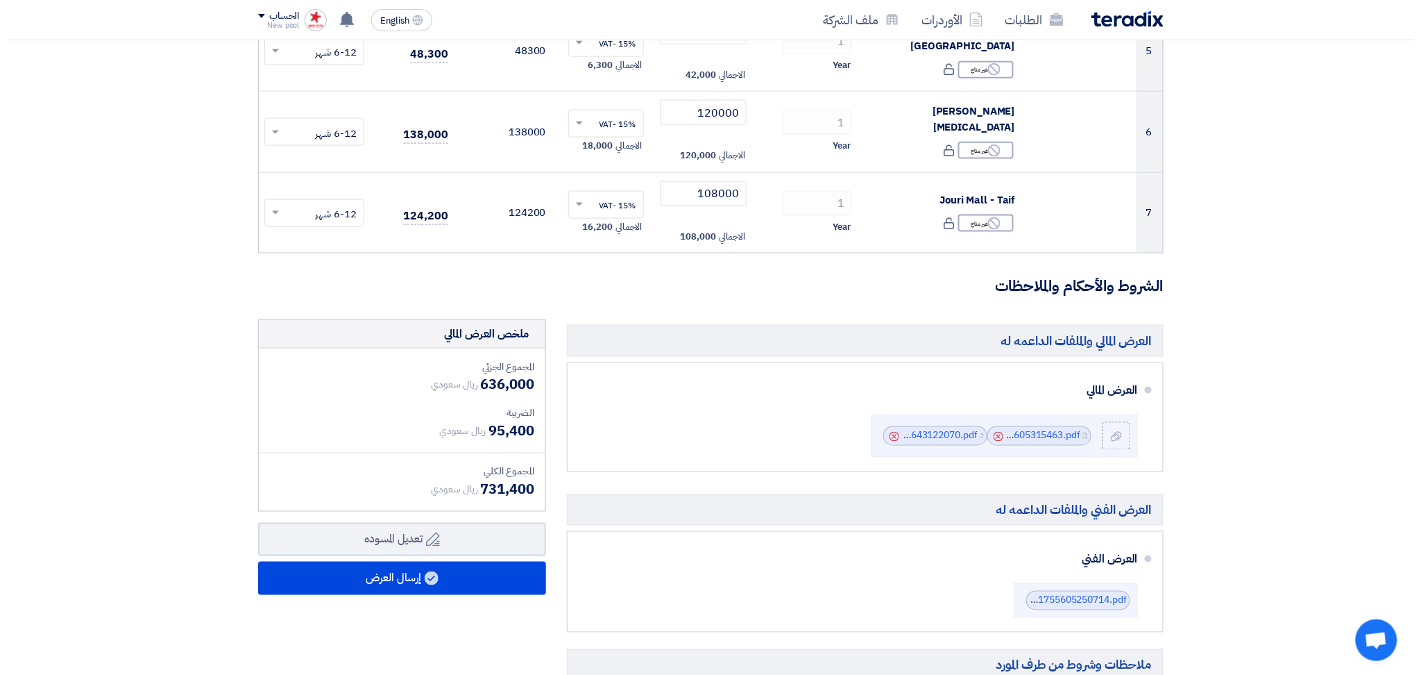
scroll to position [555, 0]
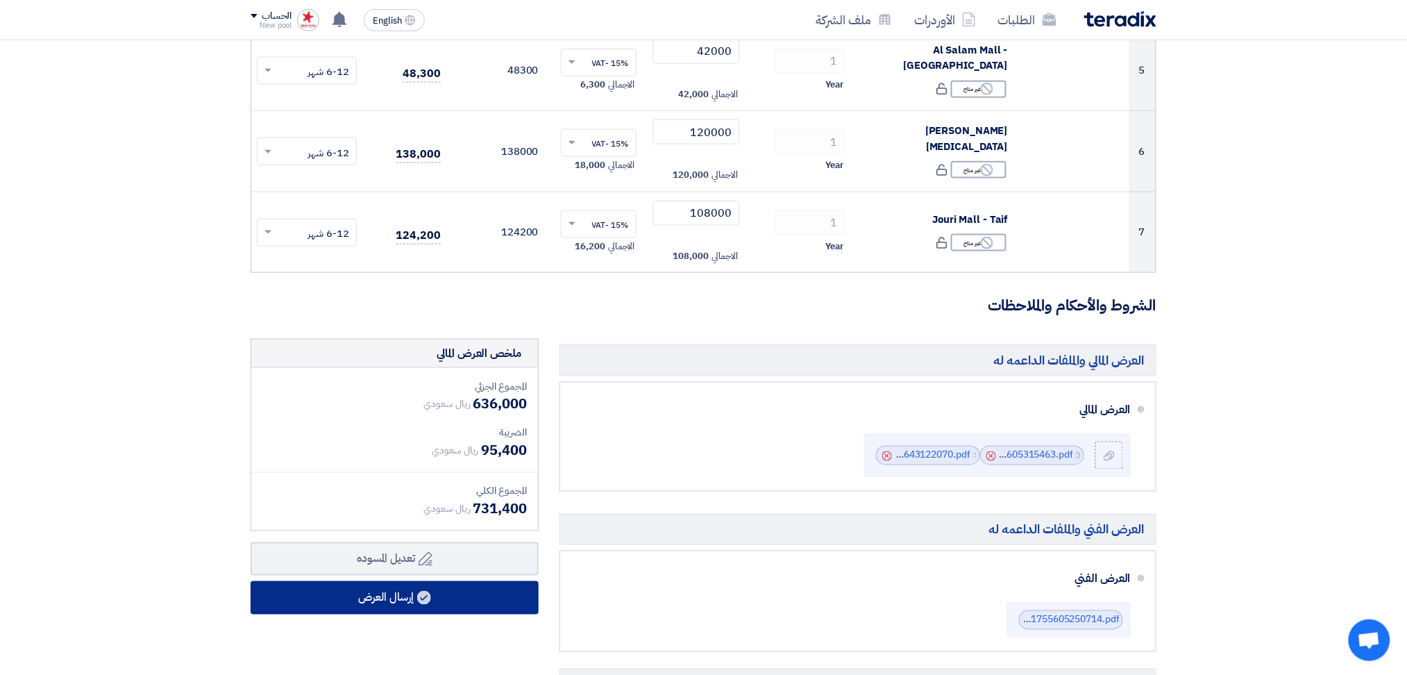
click at [450, 600] on button "إرسال العرض" at bounding box center [395, 597] width 288 height 33
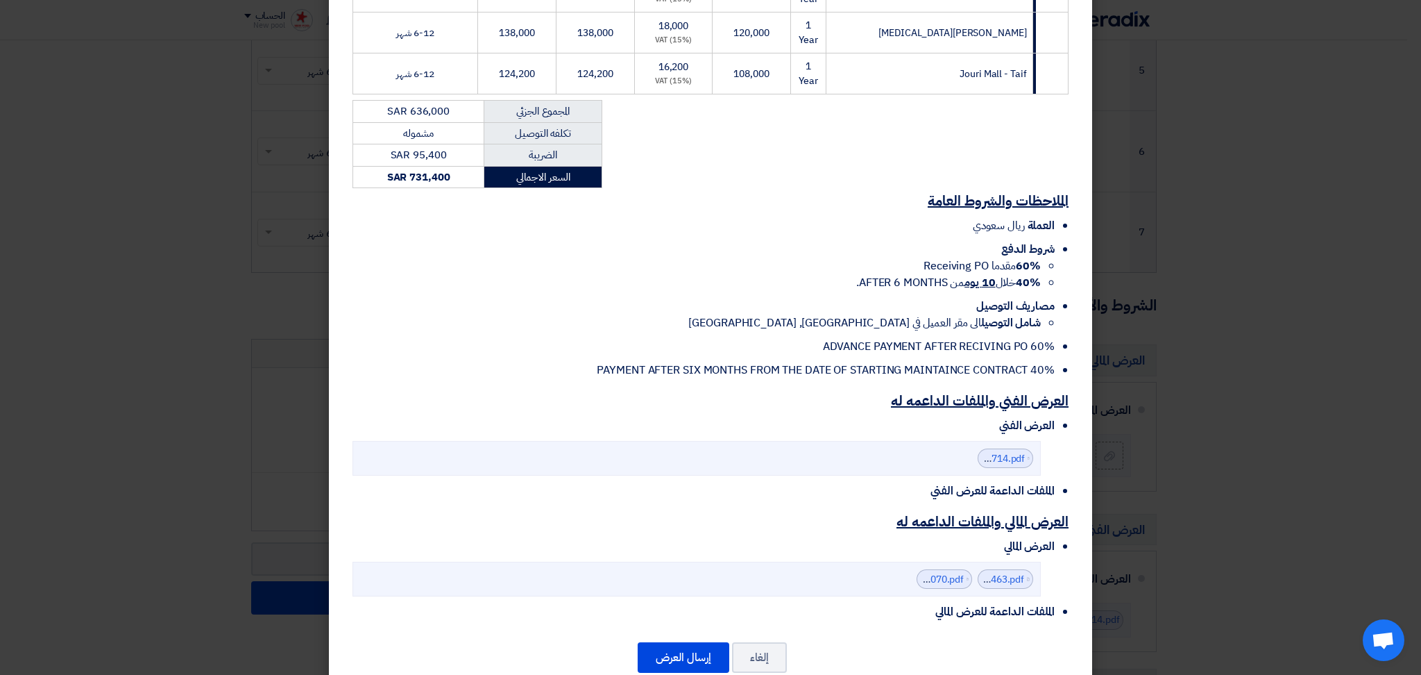
scroll to position [520, 0]
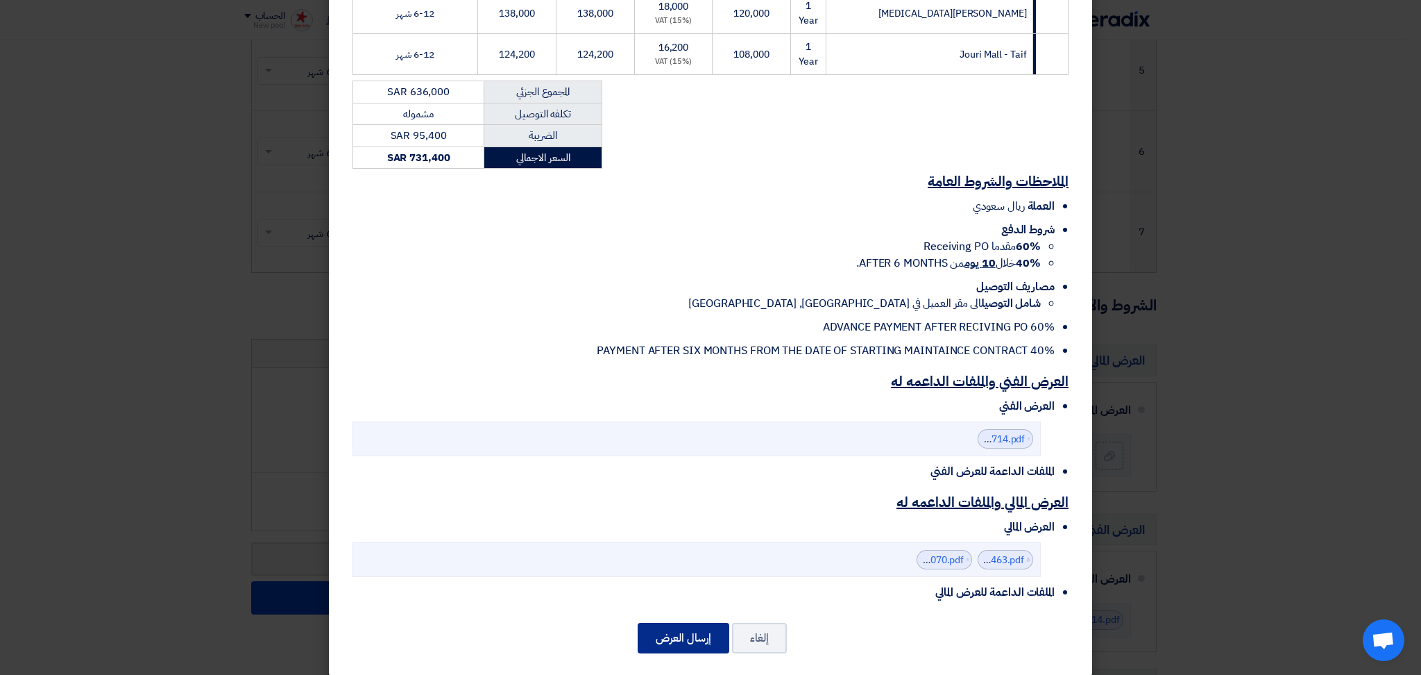
click at [687, 626] on button "إرسال العرض" at bounding box center [684, 638] width 92 height 31
